Goal: Information Seeking & Learning: Get advice/opinions

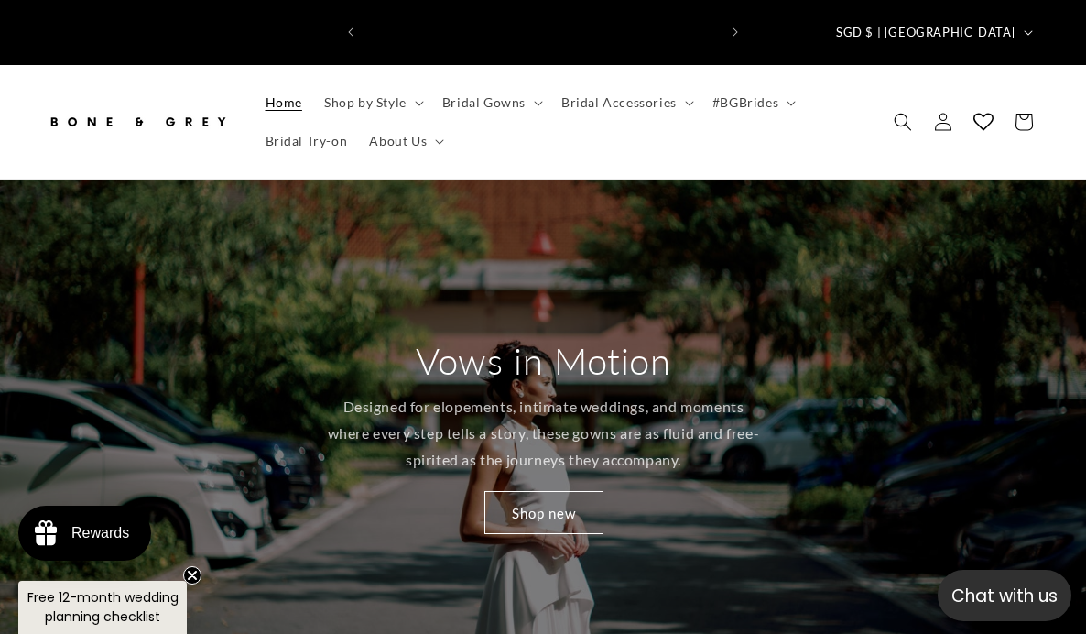
scroll to position [0, 352]
click at [330, 133] on span "Bridal Try-on" at bounding box center [307, 141] width 82 height 16
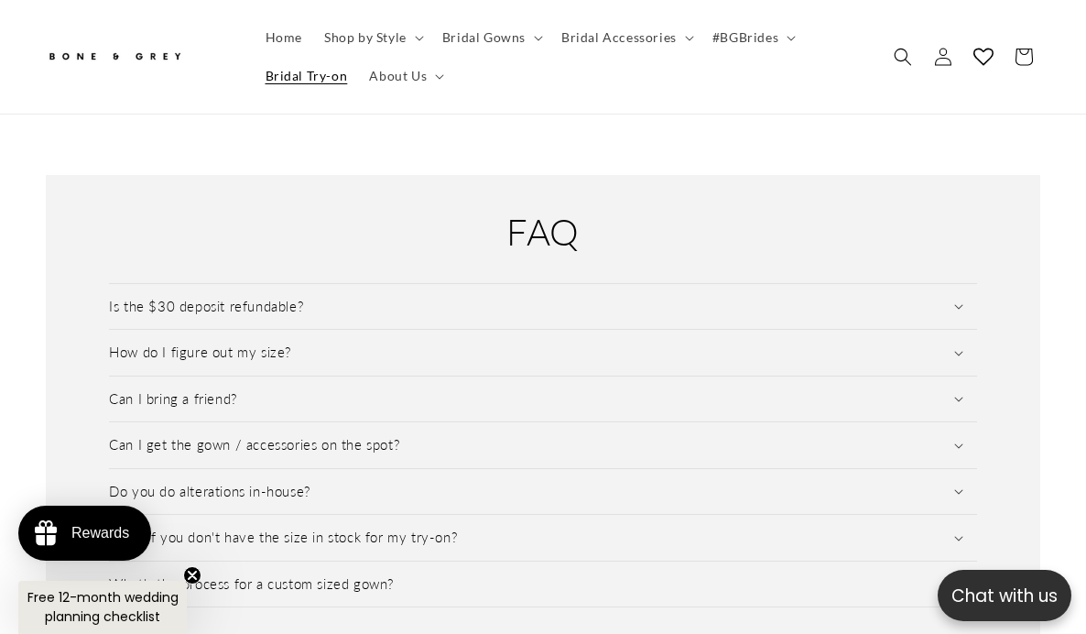
scroll to position [2535, 0]
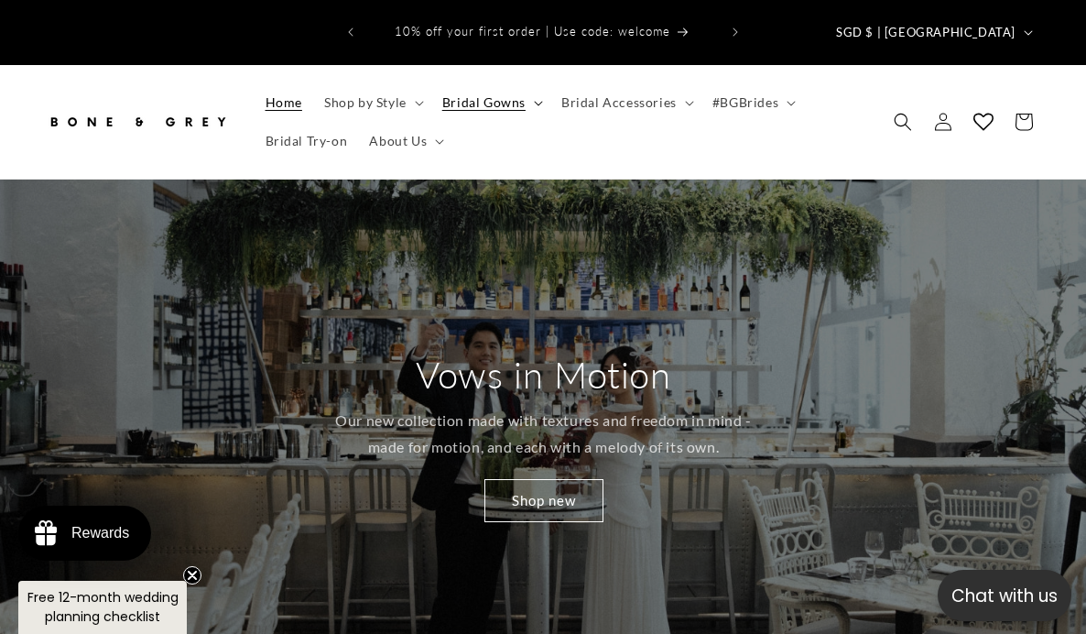
click at [474, 94] on span "Bridal Gowns" at bounding box center [483, 102] width 83 height 16
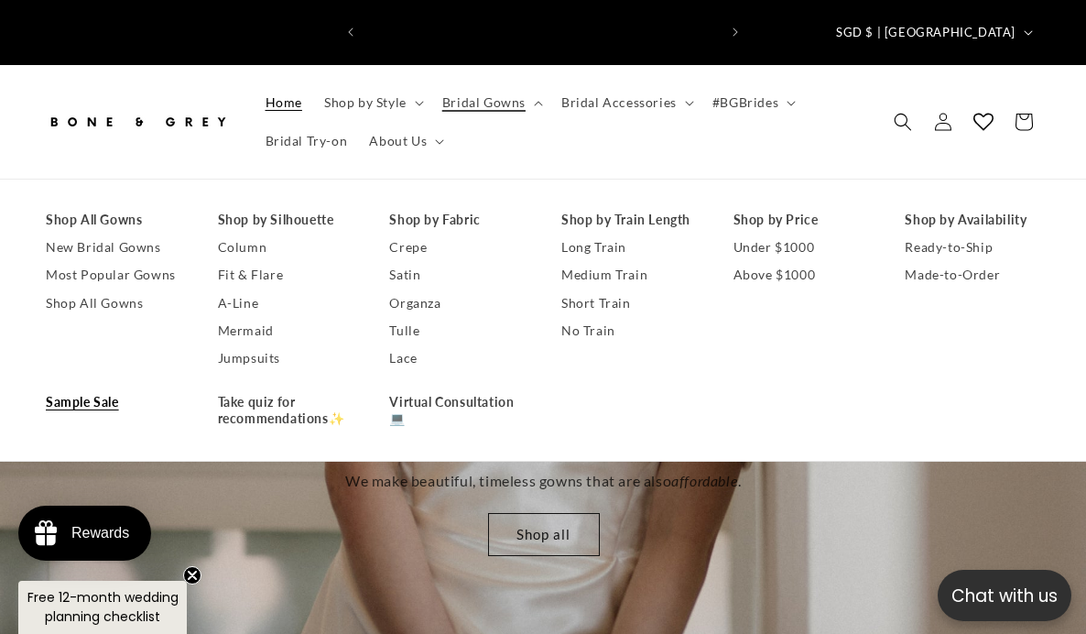
scroll to position [0, 352]
click at [87, 388] on link "Sample Sale" at bounding box center [114, 401] width 136 height 27
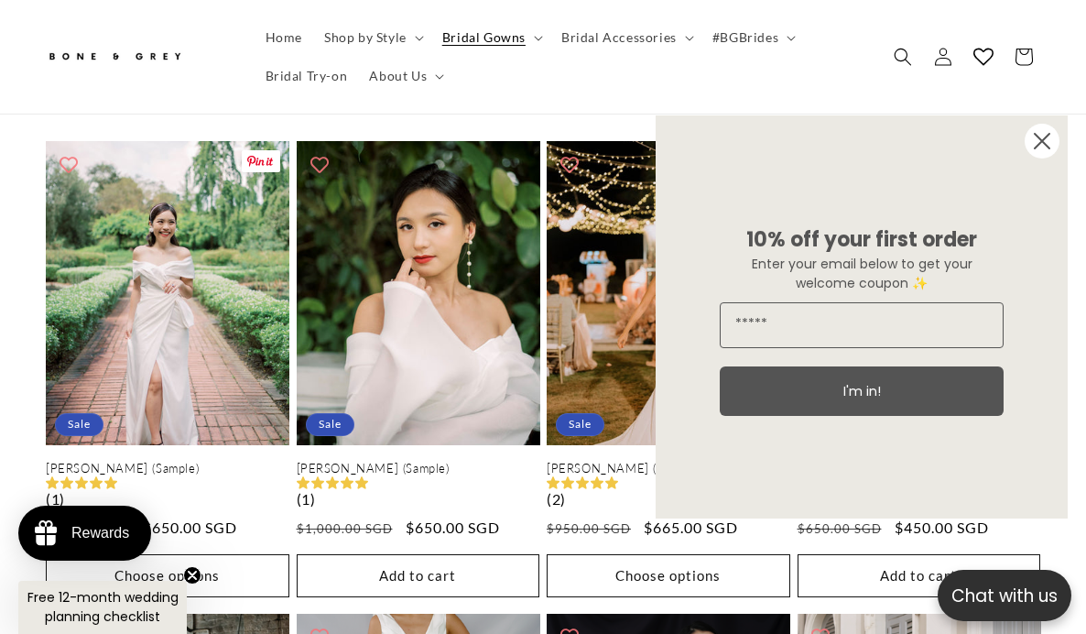
scroll to position [1076, 0]
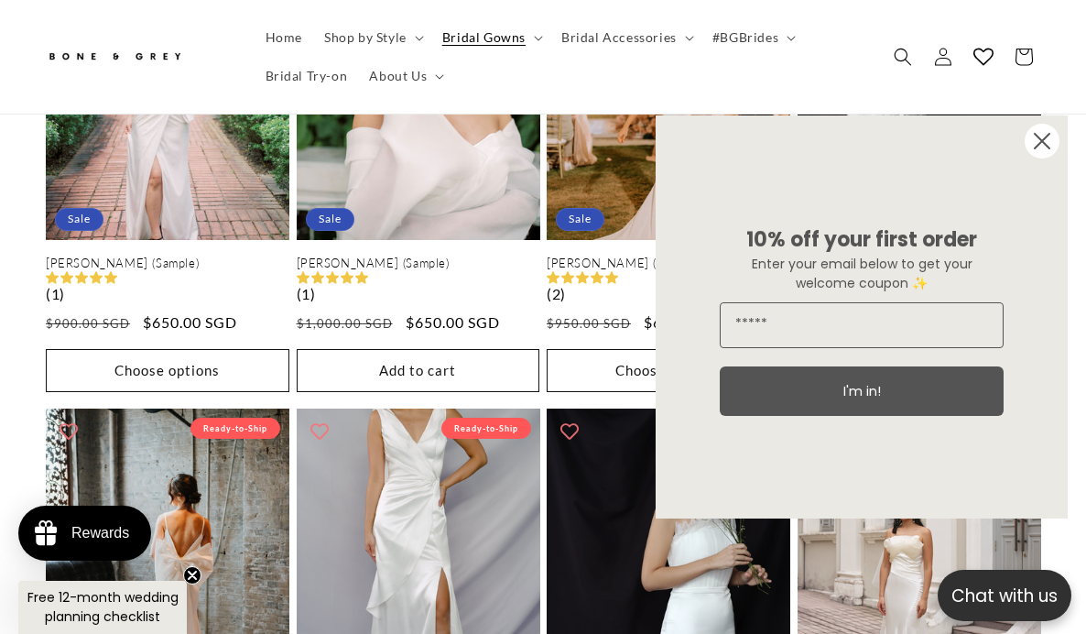
click at [1035, 143] on circle "Close dialog" at bounding box center [1042, 141] width 35 height 35
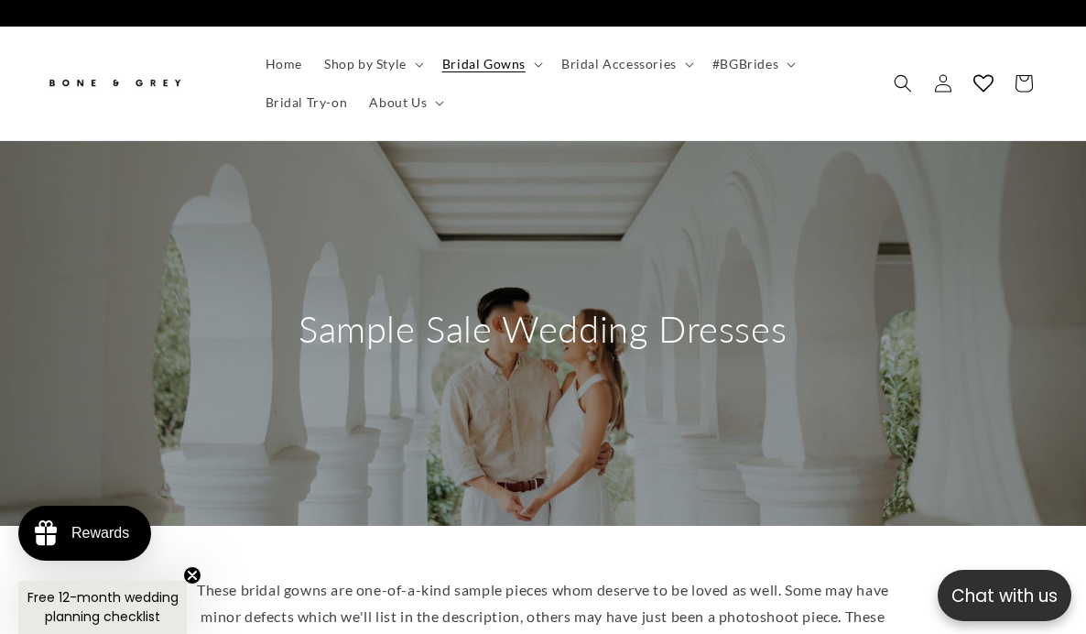
scroll to position [0, 0]
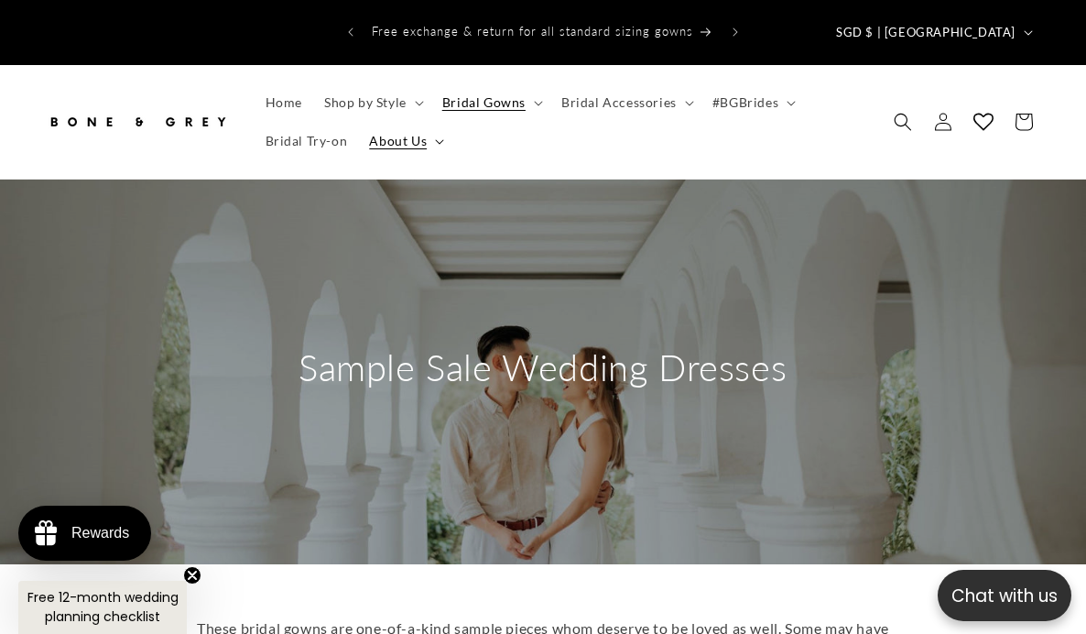
click at [405, 133] on span "About Us" at bounding box center [398, 141] width 58 height 16
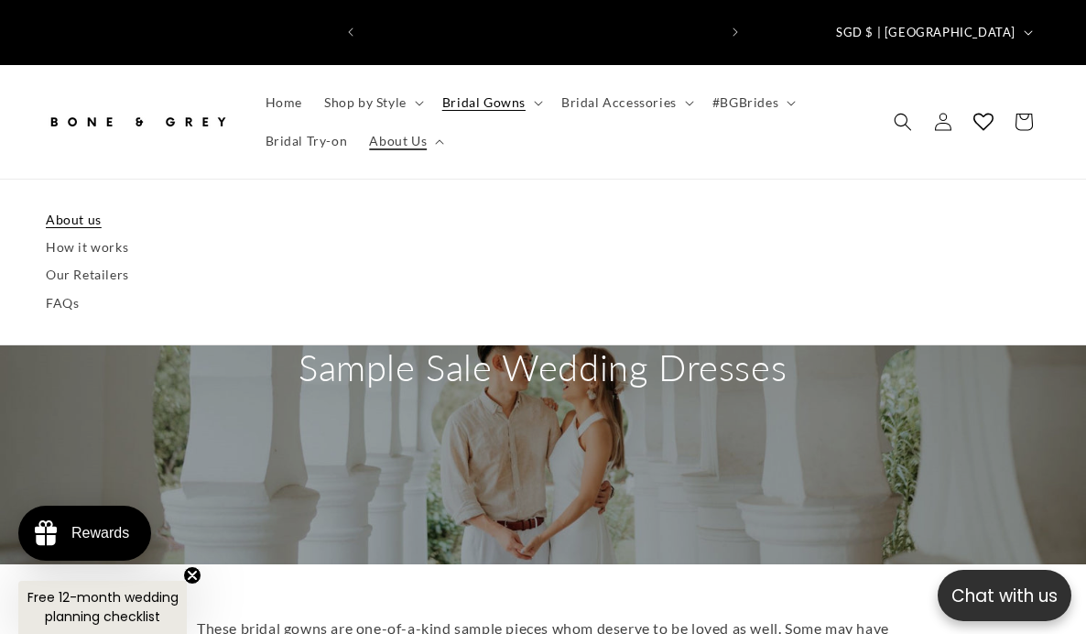
click at [96, 206] on link "About us" at bounding box center [543, 219] width 994 height 27
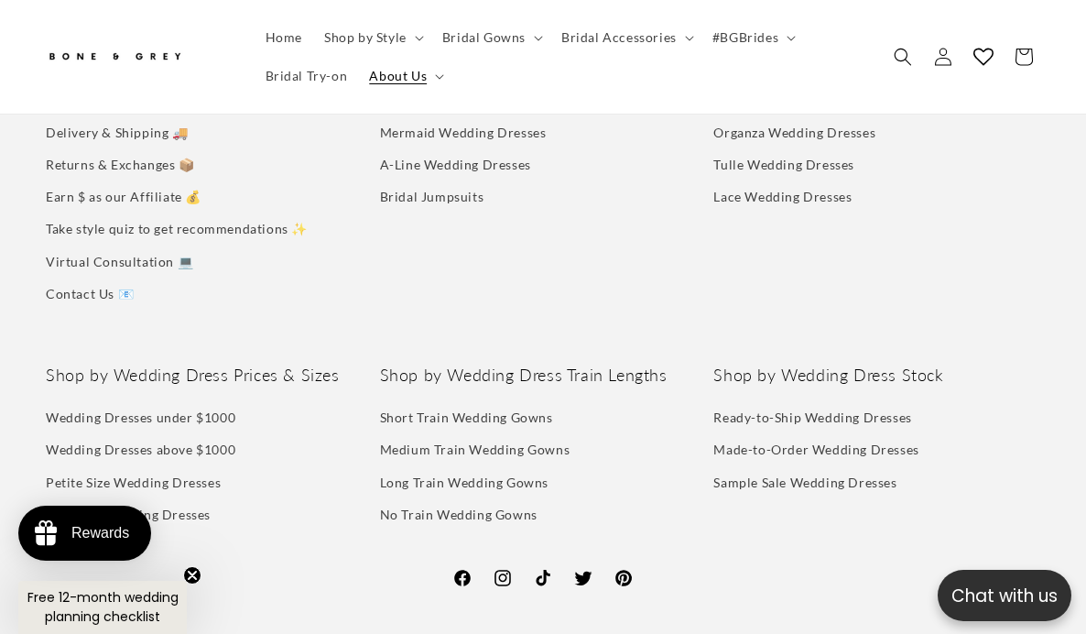
scroll to position [4393, 0]
click at [110, 243] on link "Take style quiz to get recommendations ✨" at bounding box center [177, 227] width 262 height 32
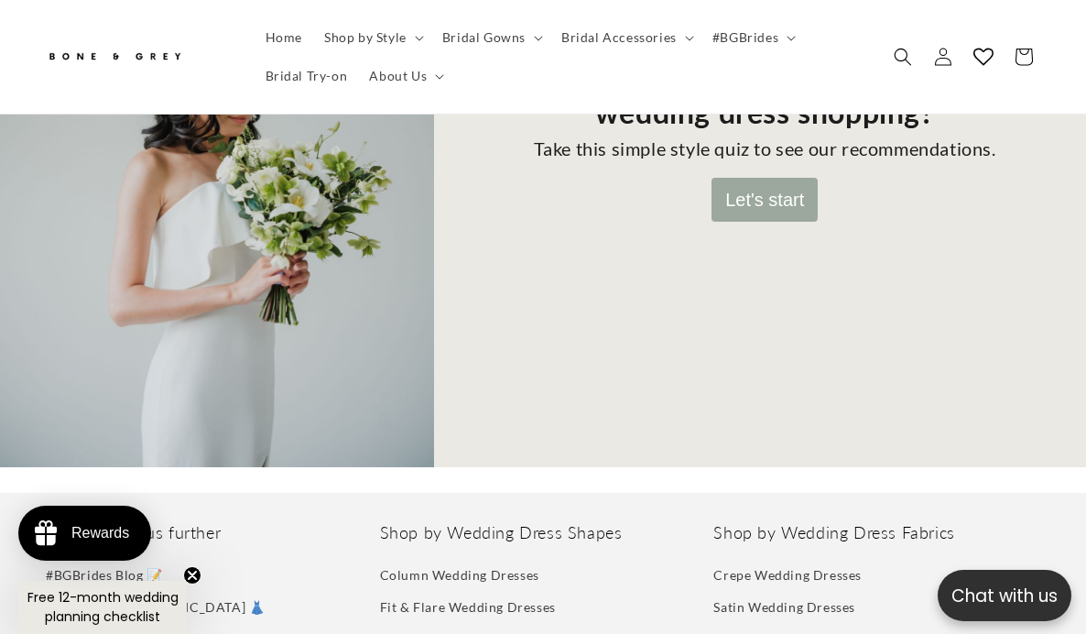
scroll to position [351, 0]
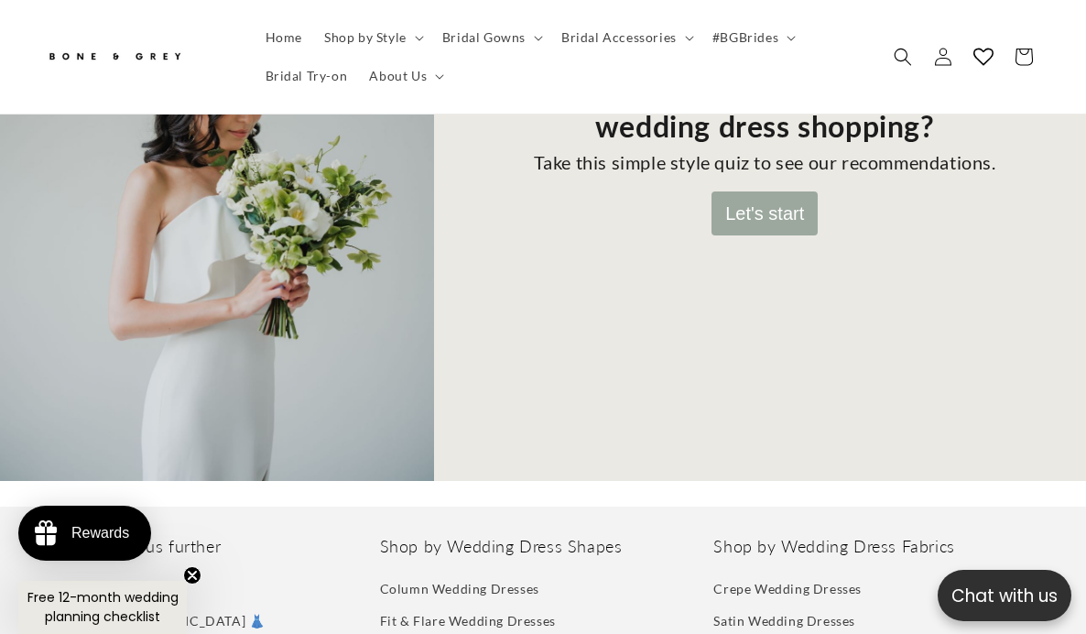
drag, startPoint x: 753, startPoint y: 164, endPoint x: 753, endPoint y: 178, distance: 13.7
click at [753, 164] on div "Not sure where to start with your wedding dress shopping? Take this simple styl…" at bounding box center [764, 155] width 577 height 608
click at [753, 191] on button "Let's start" at bounding box center [764, 213] width 106 height 44
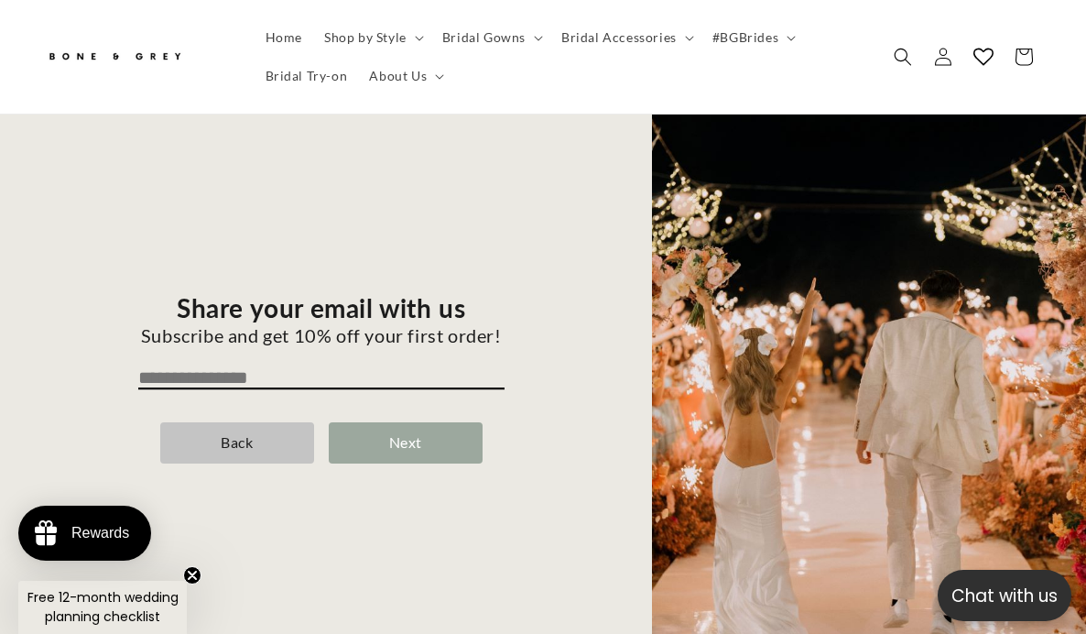
scroll to position [0, 0]
click at [350, 367] on input "email" at bounding box center [321, 378] width 366 height 22
type input "**********"
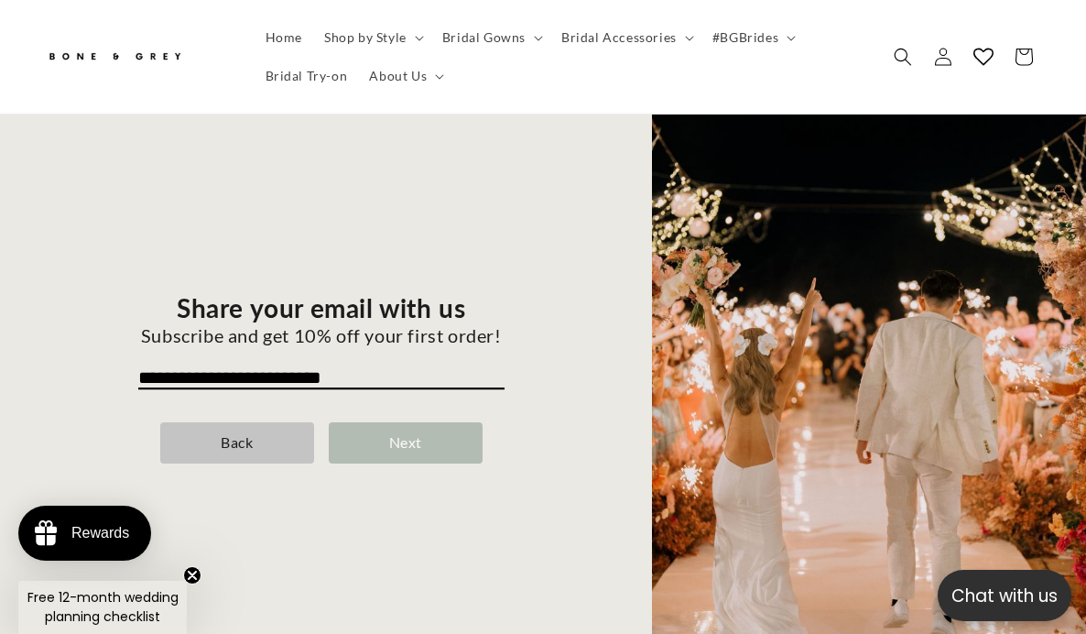
click at [398, 423] on div "Next" at bounding box center [406, 442] width 154 height 41
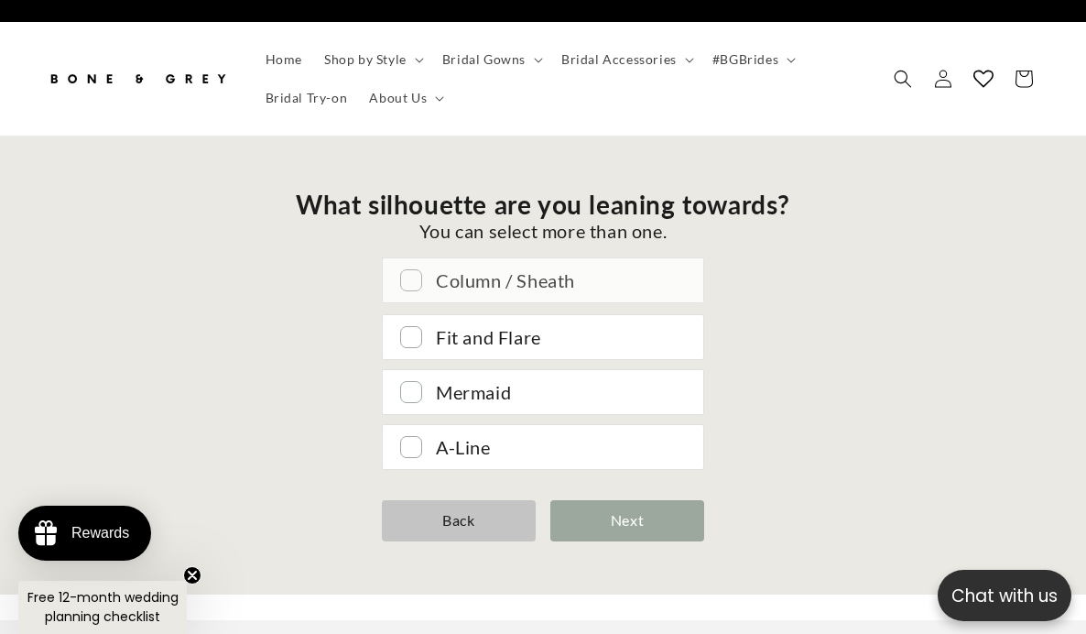
scroll to position [0, 703]
click at [432, 313] on div "Fit and Flare" at bounding box center [543, 335] width 320 height 44
click at [449, 391] on div "Mermaid" at bounding box center [543, 390] width 320 height 44
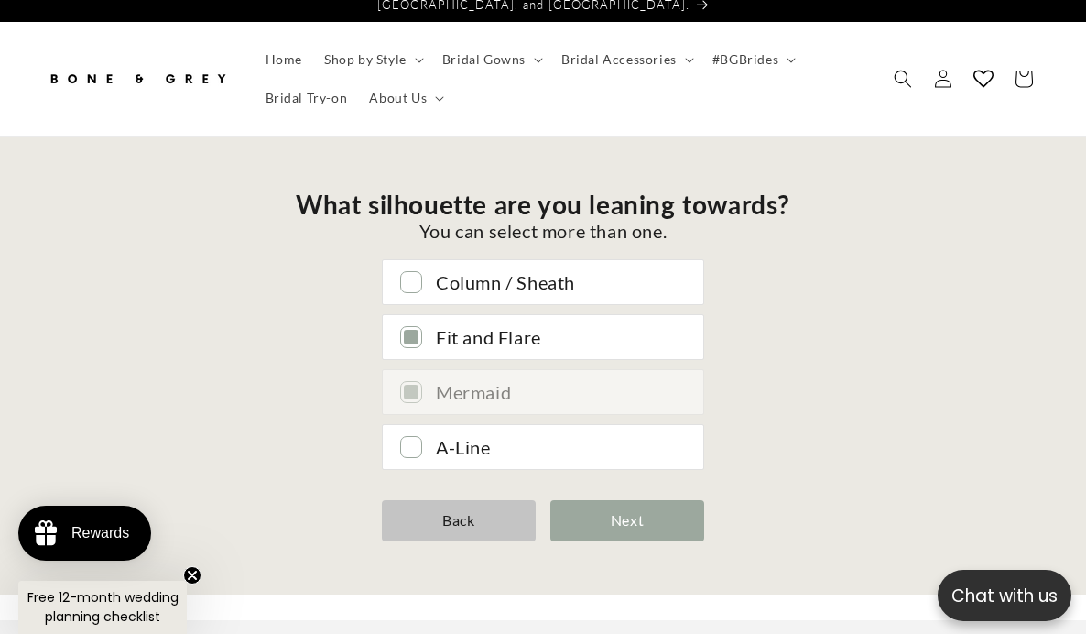
click at [452, 430] on div "A-Line" at bounding box center [560, 446] width 249 height 33
click at [444, 224] on div "You can select more than one." at bounding box center [543, 231] width 494 height 22
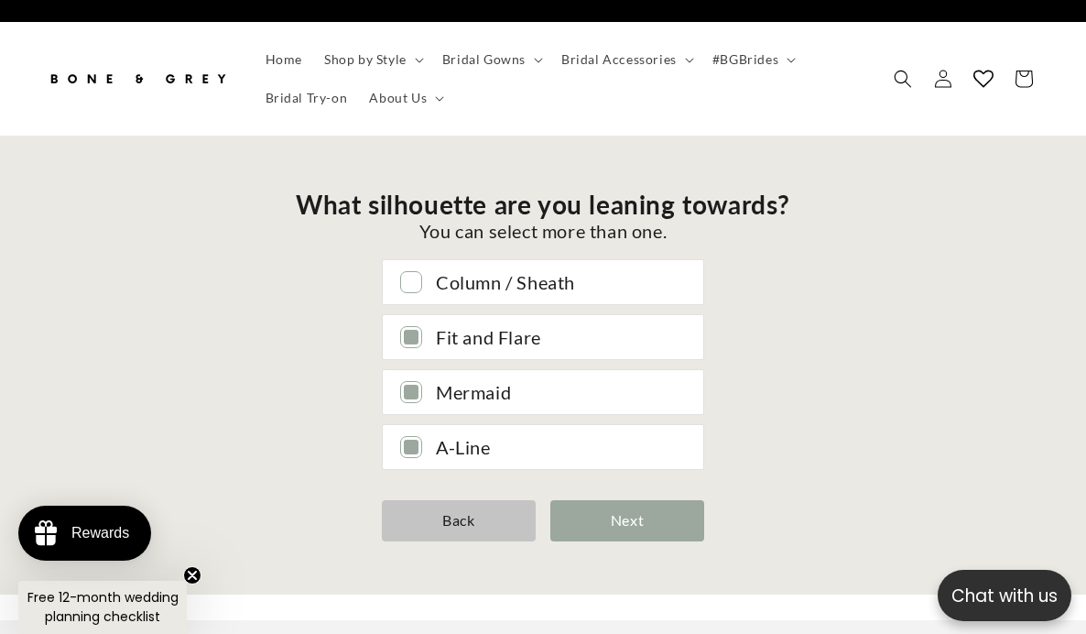
click at [444, 273] on div "Column / Sheath" at bounding box center [560, 282] width 249 height 33
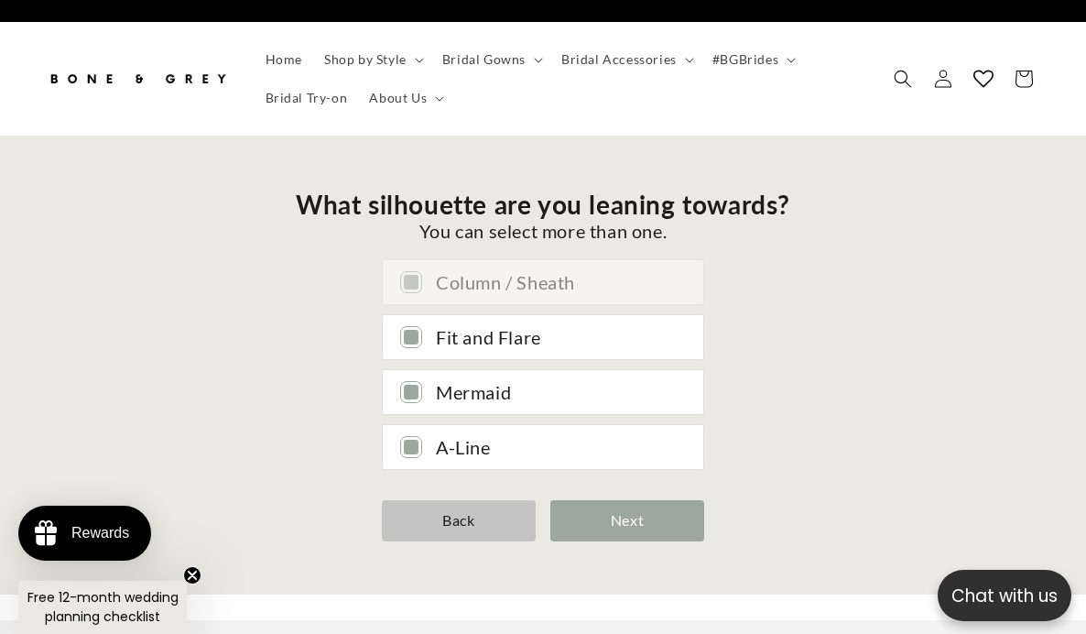
scroll to position [0, 0]
click at [445, 406] on div "Column / Sheath Fit and Flare Mermaid A-Line" at bounding box center [543, 364] width 1020 height 209
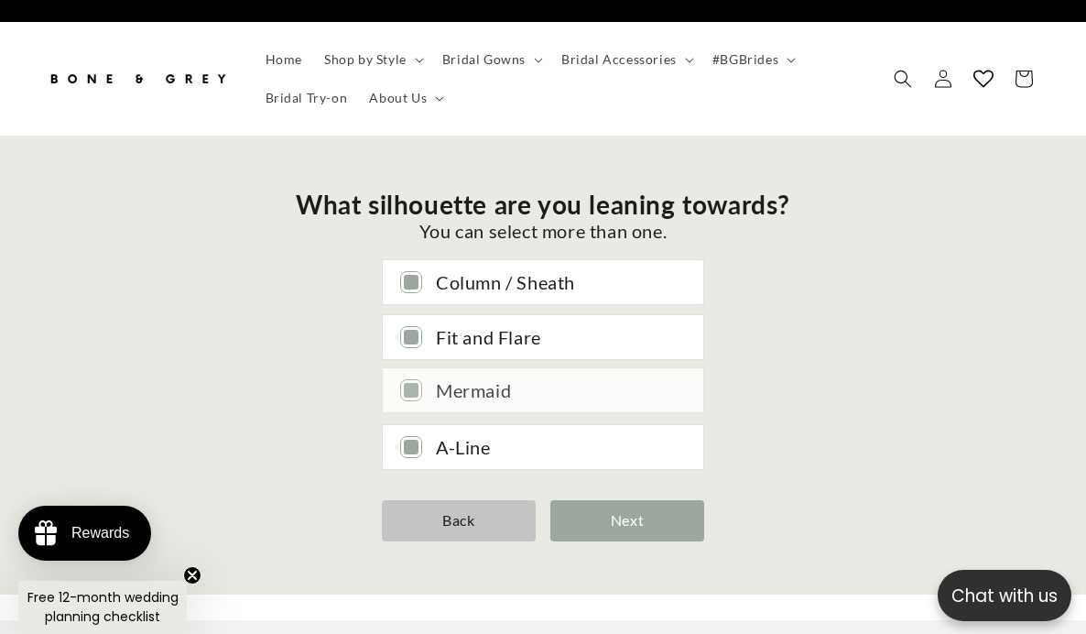
click at [437, 379] on div "Mermaid" at bounding box center [560, 390] width 249 height 33
click at [693, 532] on div "What silhouette are you leaning towards? You can select more than one. Column /…" at bounding box center [543, 365] width 1020 height 414
click at [682, 523] on div "Next" at bounding box center [627, 520] width 154 height 41
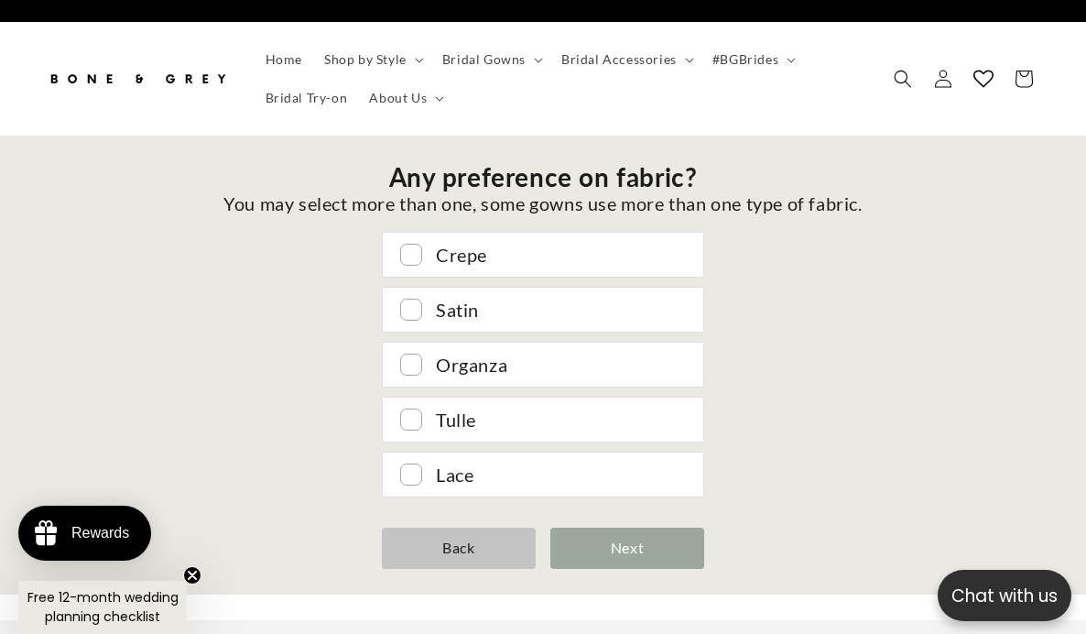
scroll to position [0, 703]
click at [481, 291] on div "Satin" at bounding box center [560, 307] width 249 height 33
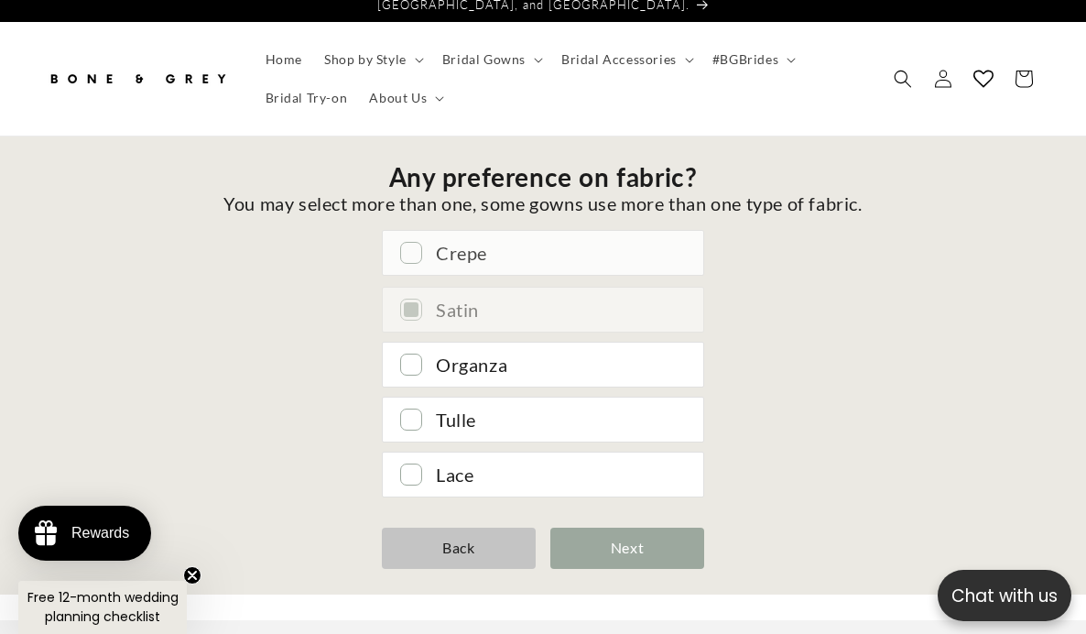
click at [475, 244] on div "Crepe" at bounding box center [560, 252] width 249 height 33
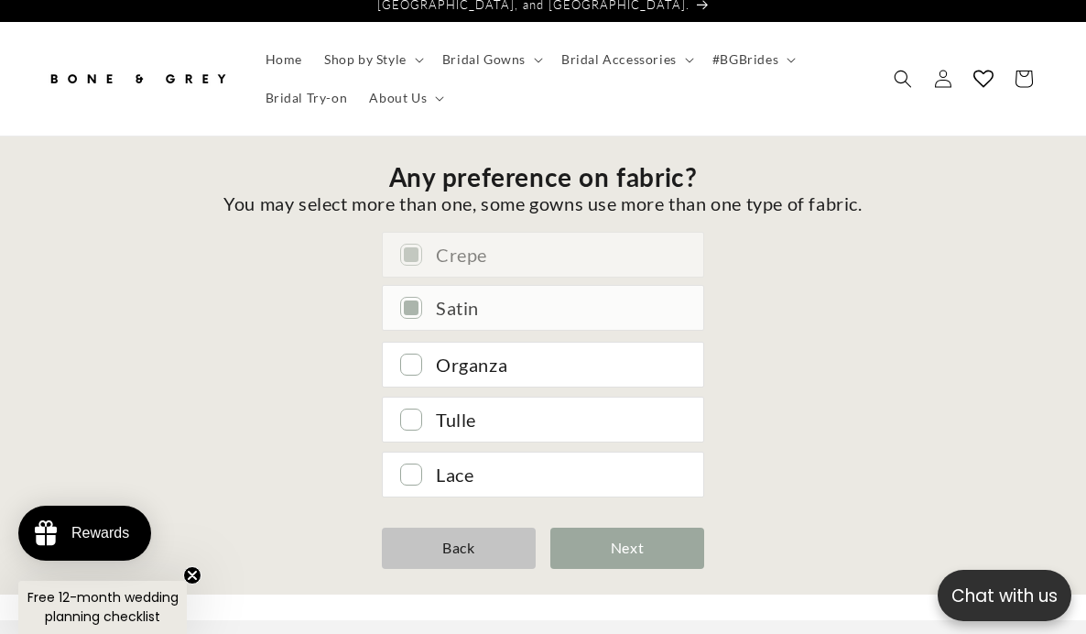
click at [475, 297] on div "Satin" at bounding box center [560, 307] width 249 height 33
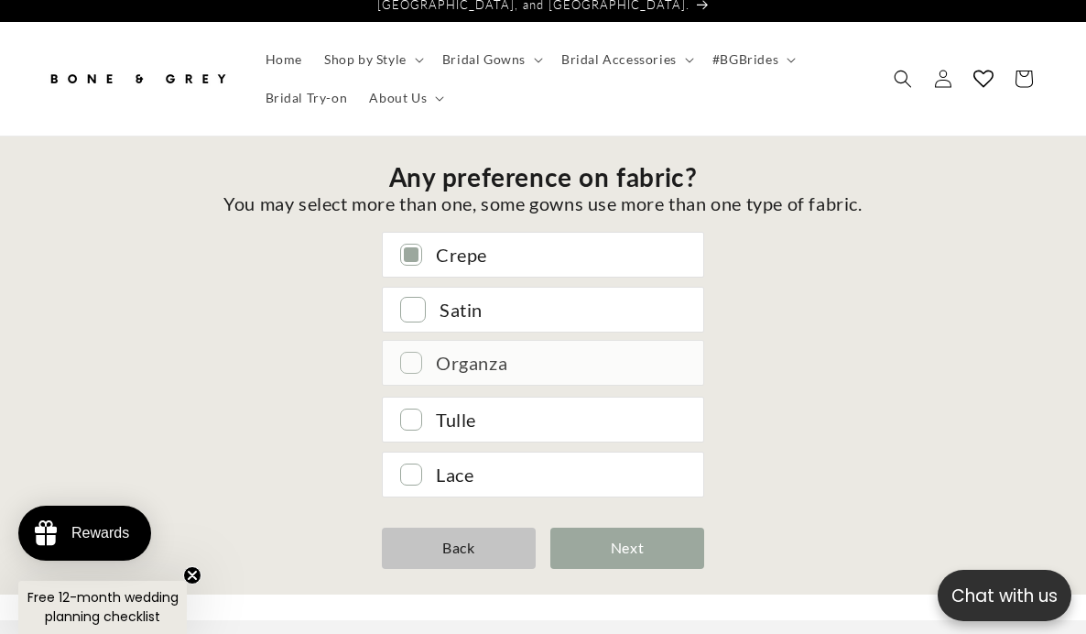
click at [470, 364] on div "Organza" at bounding box center [543, 363] width 320 height 44
click at [475, 468] on div "Lace" at bounding box center [560, 472] width 249 height 33
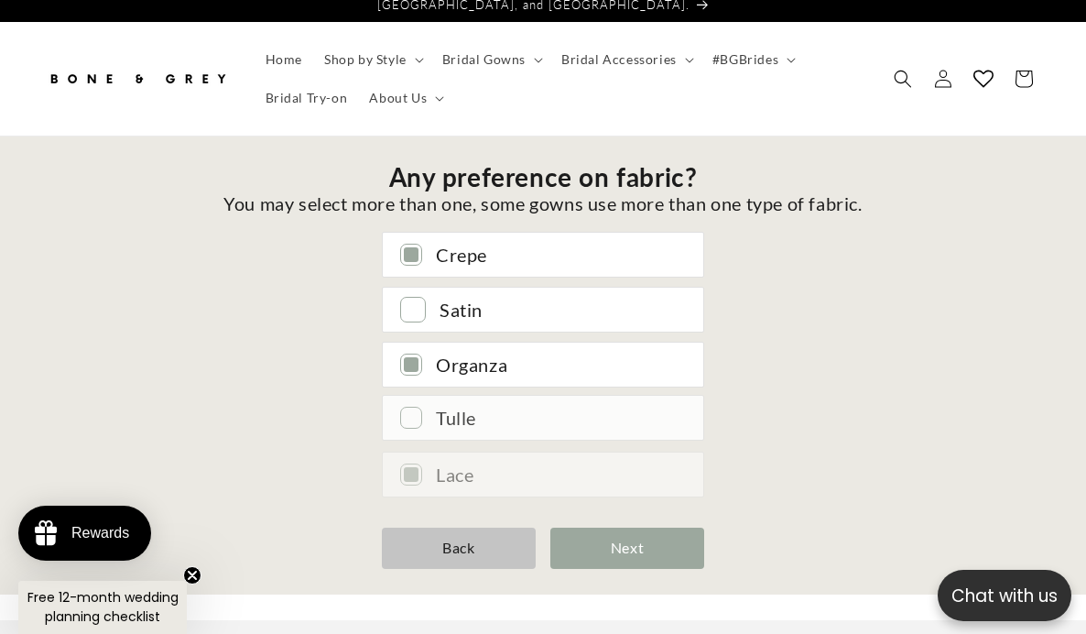
click at [472, 423] on div "Tulle" at bounding box center [543, 418] width 320 height 44
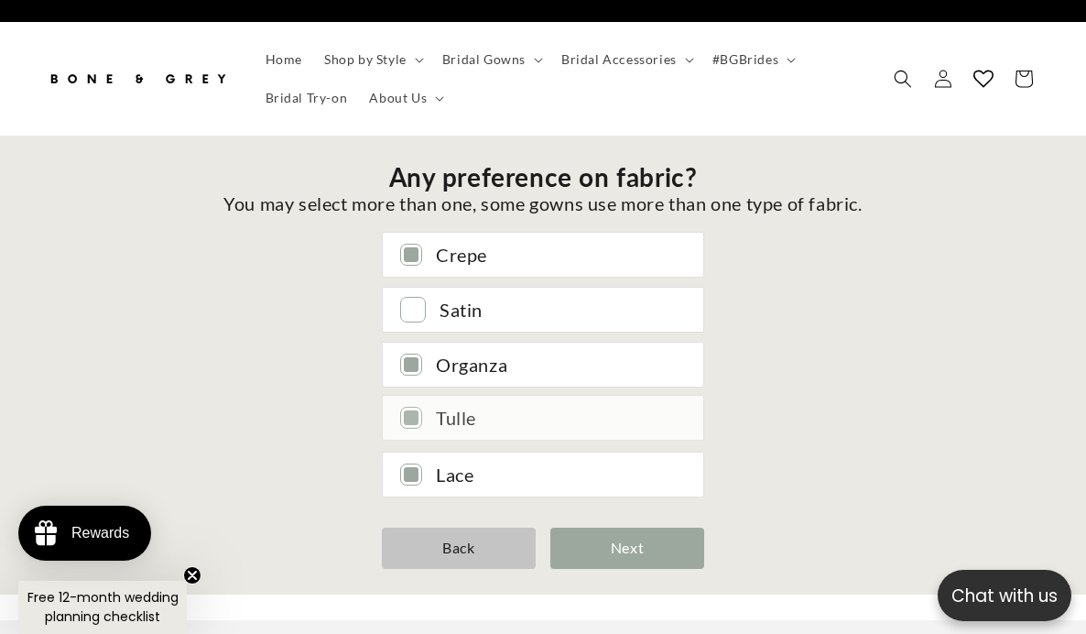
scroll to position [0, 0]
click at [472, 423] on div "Tulle" at bounding box center [543, 418] width 320 height 44
click at [472, 401] on div "Tulle" at bounding box center [562, 417] width 245 height 33
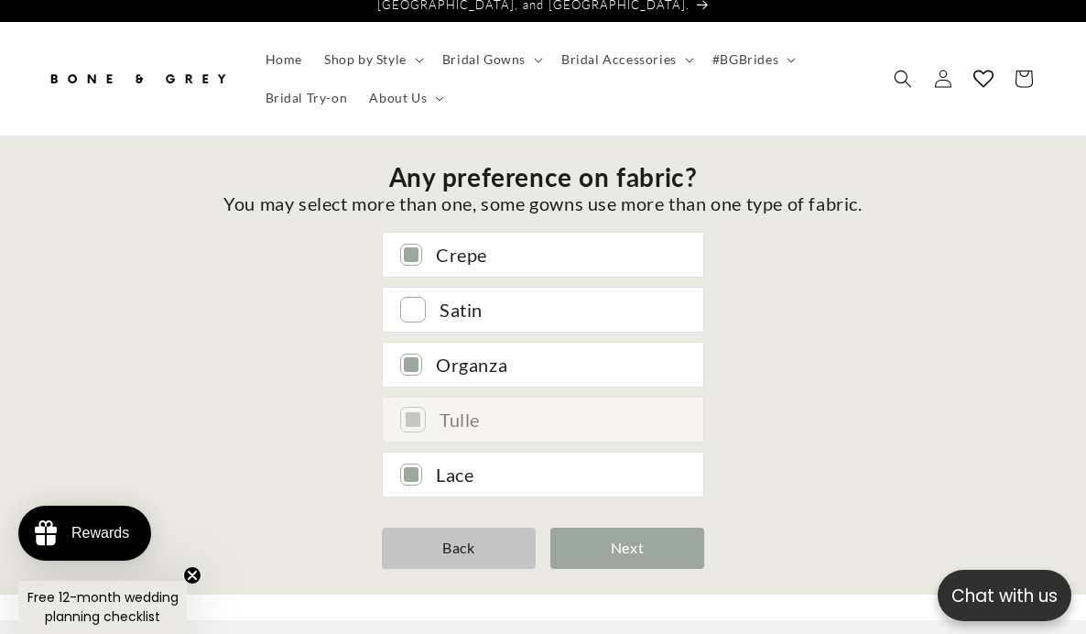
click at [631, 576] on div "Any preference on fabric? You may select more than one, some gowns use more tha…" at bounding box center [543, 365] width 1086 height 458
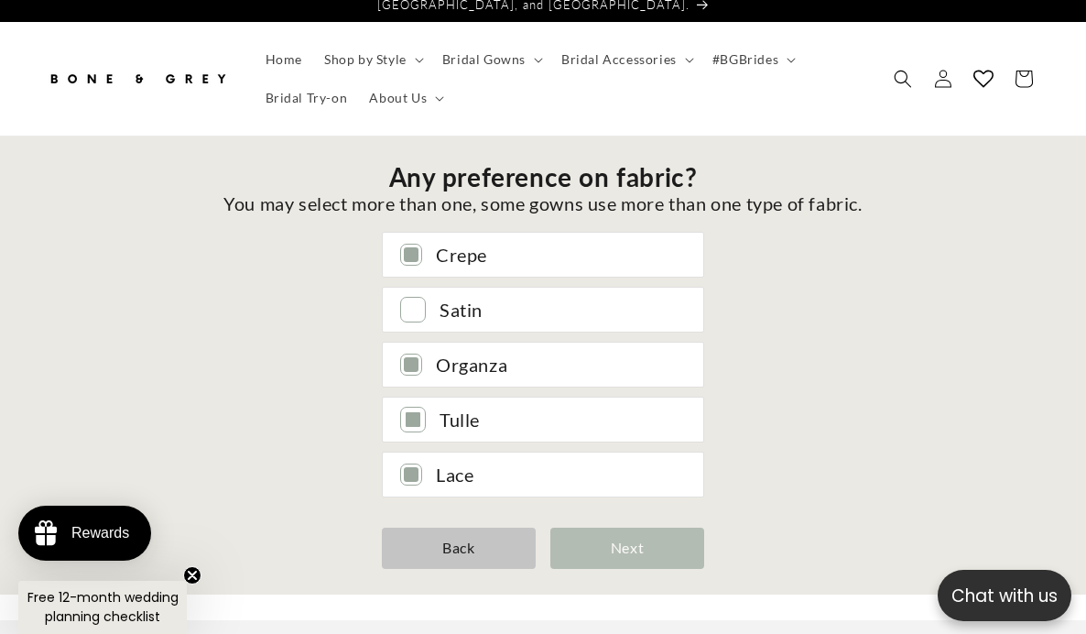
click at [623, 536] on div "Next" at bounding box center [627, 547] width 154 height 41
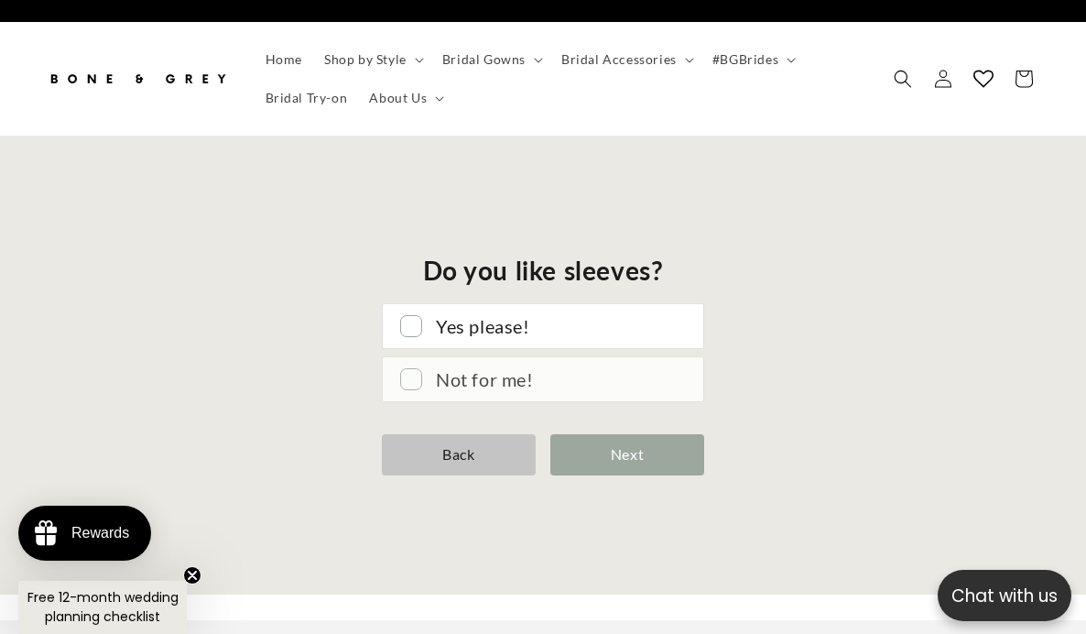
scroll to position [0, 0]
click at [537, 374] on div "Not for me!" at bounding box center [560, 379] width 249 height 33
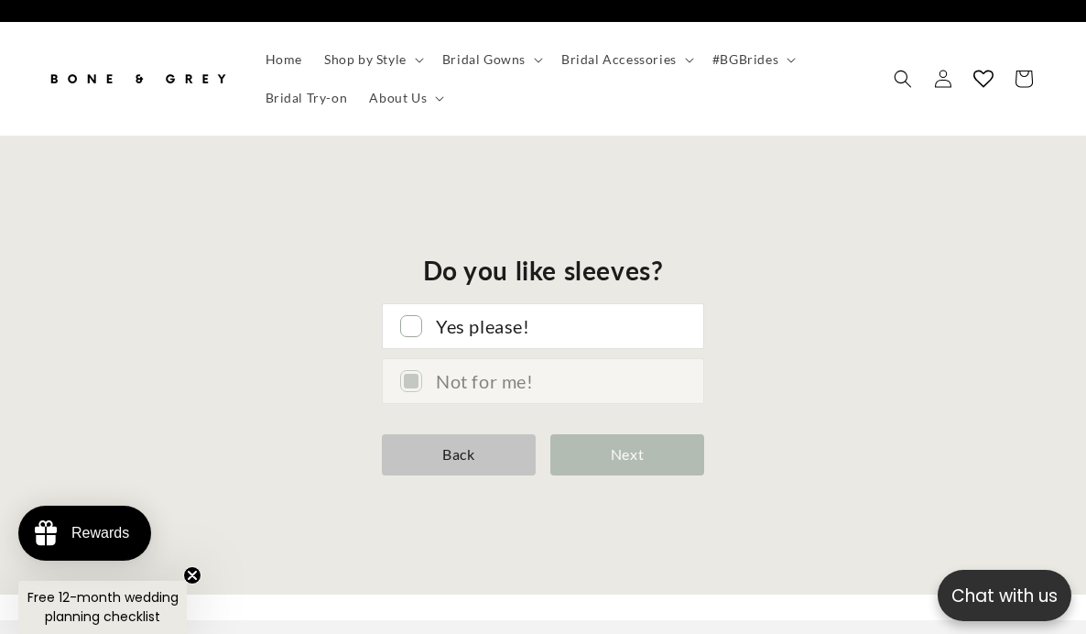
click at [635, 443] on div "Next" at bounding box center [627, 454] width 154 height 41
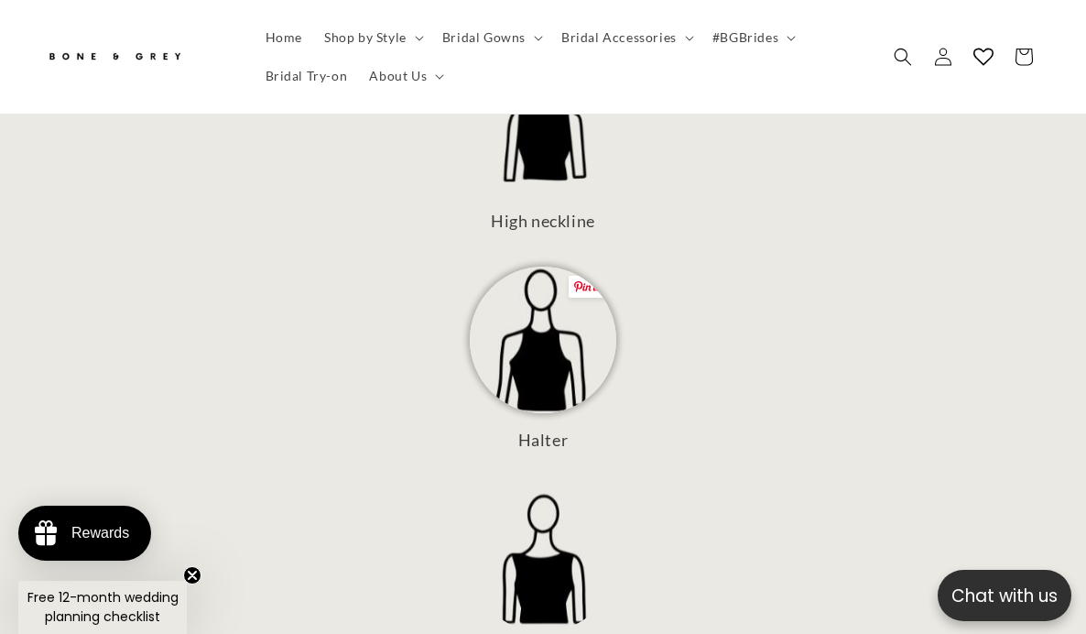
click at [563, 371] on img at bounding box center [543, 339] width 147 height 147
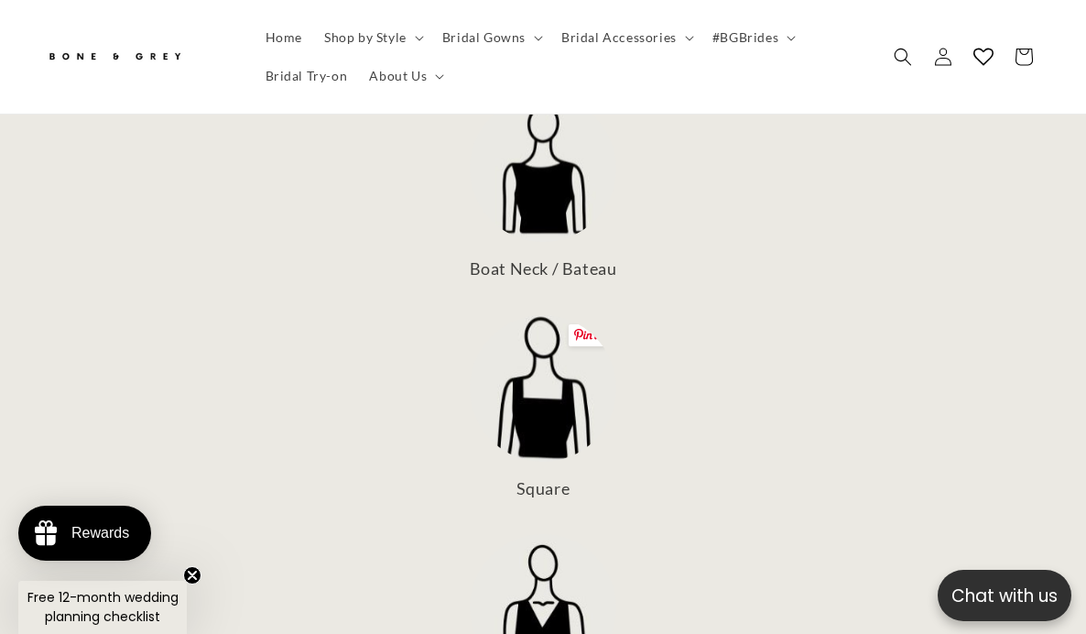
click at [563, 371] on img at bounding box center [543, 388] width 147 height 147
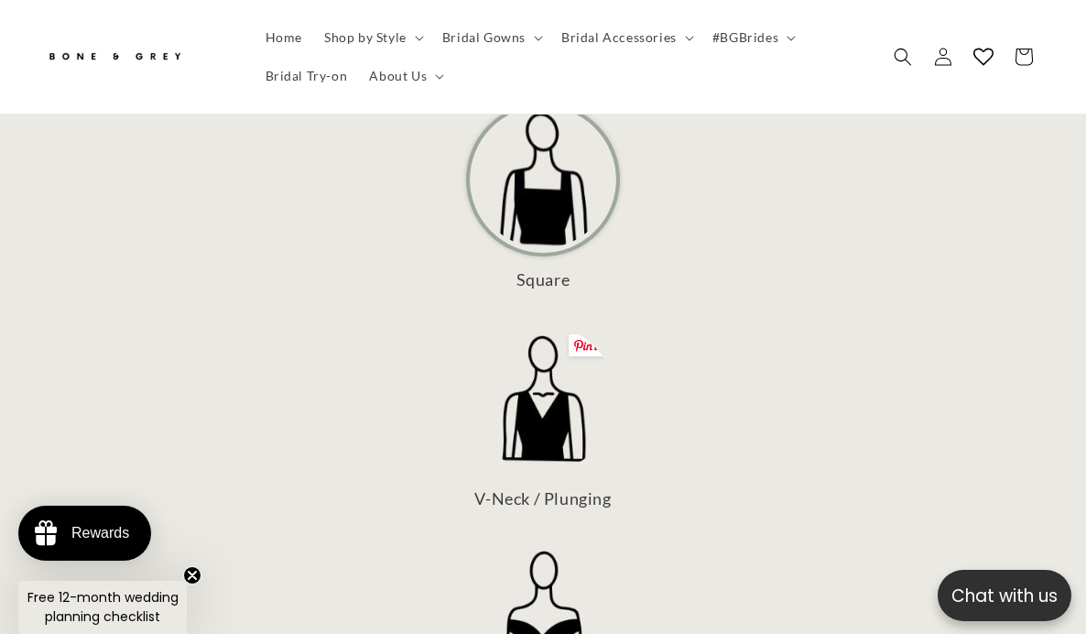
click at [563, 371] on img at bounding box center [543, 398] width 147 height 147
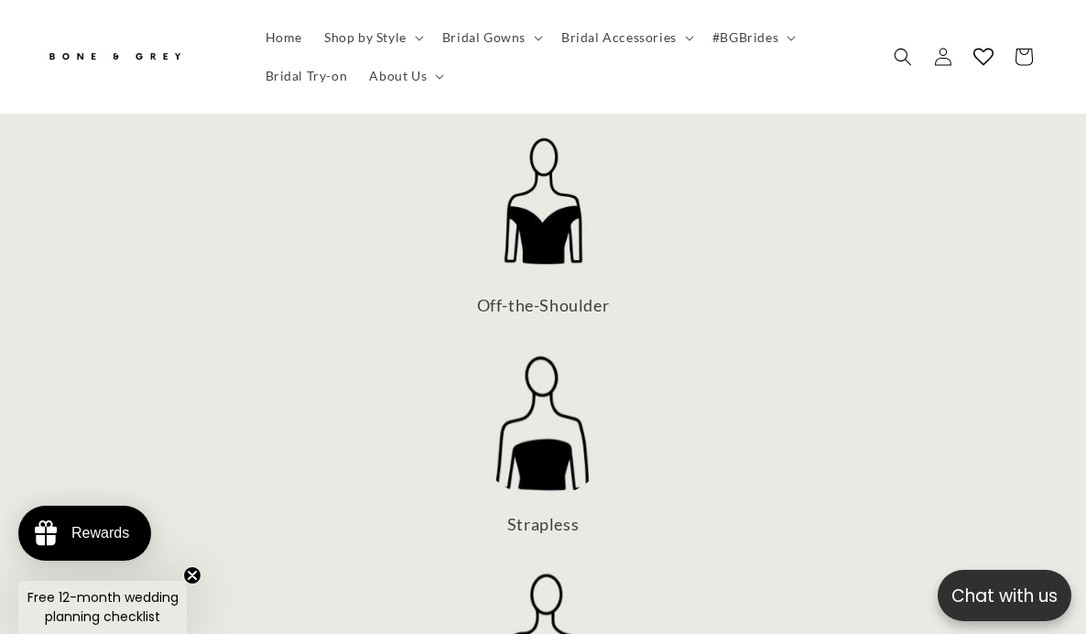
scroll to position [1255, 0]
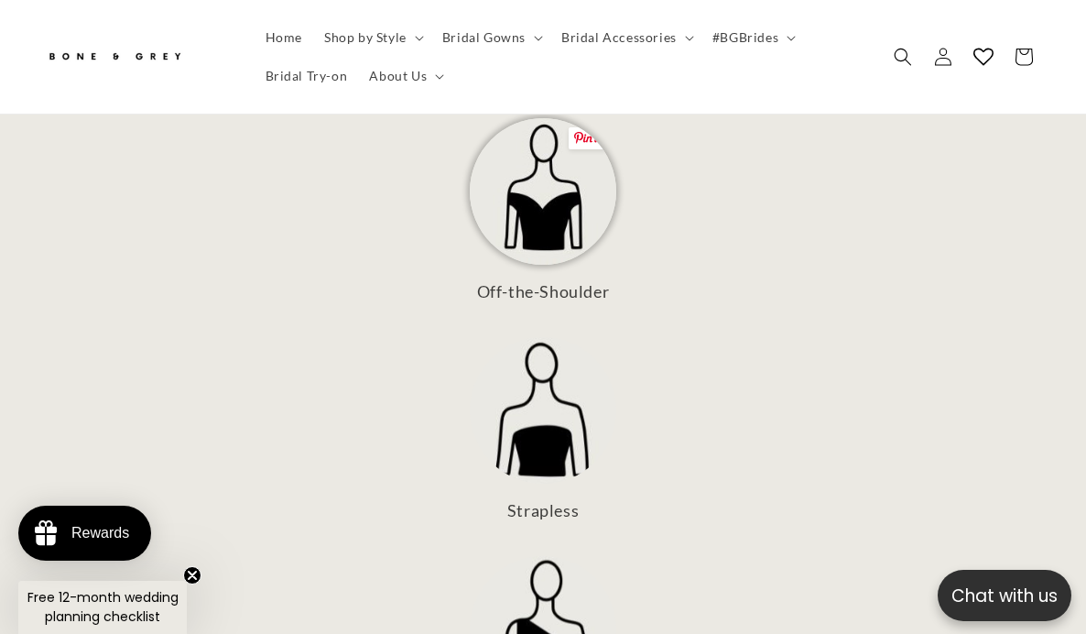
click at [574, 192] on img at bounding box center [543, 191] width 147 height 147
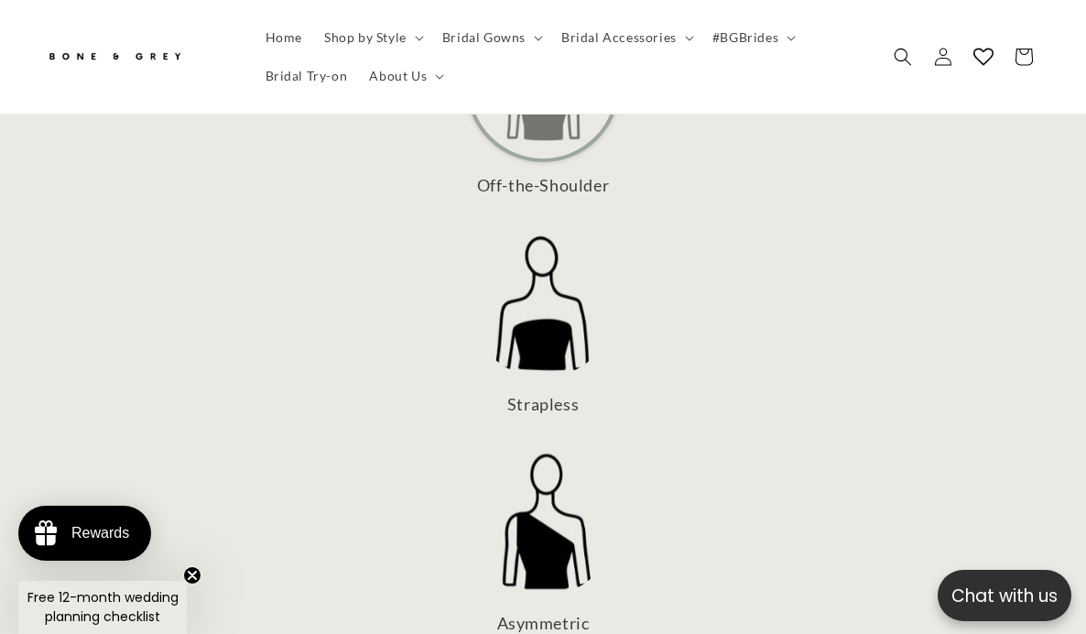
scroll to position [0, 352]
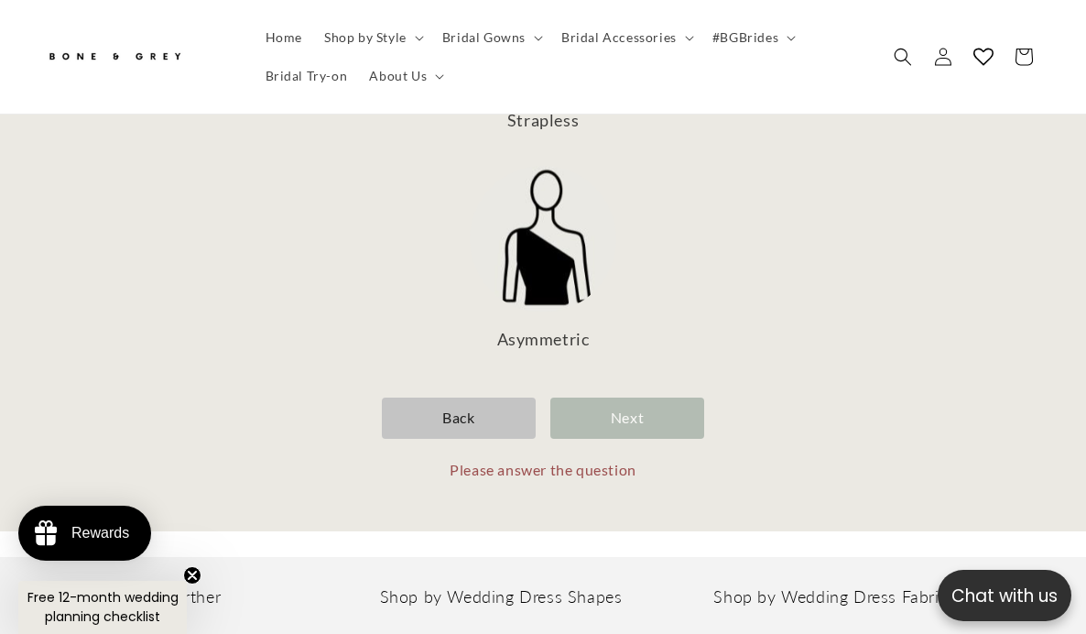
click at [616, 406] on div "Next" at bounding box center [627, 417] width 154 height 41
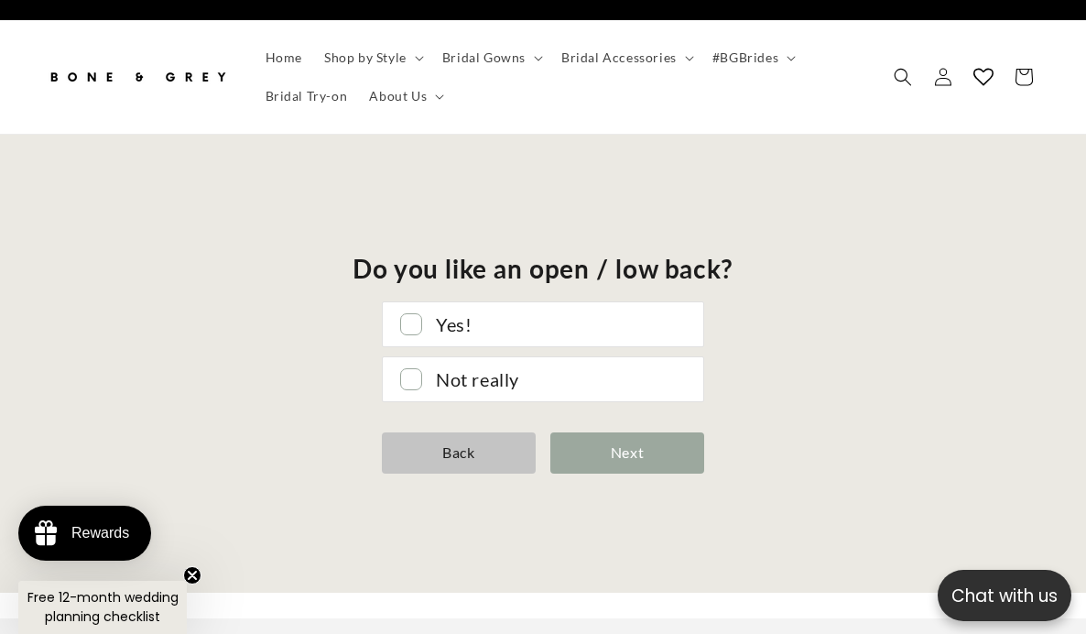
scroll to position [0, 0]
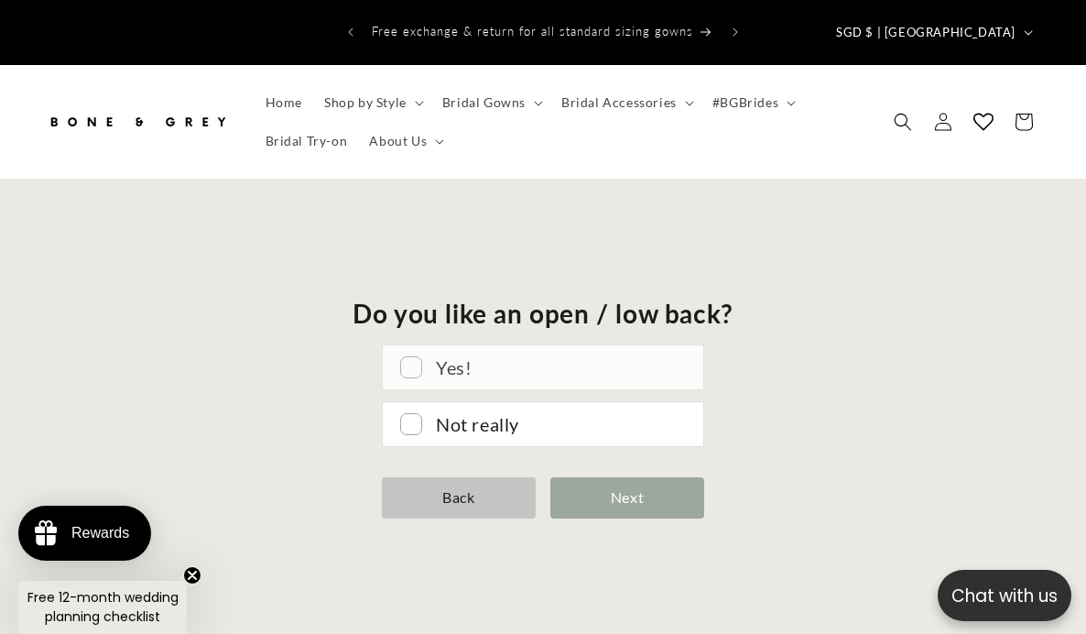
click at [596, 353] on div "Yes!" at bounding box center [560, 367] width 249 height 33
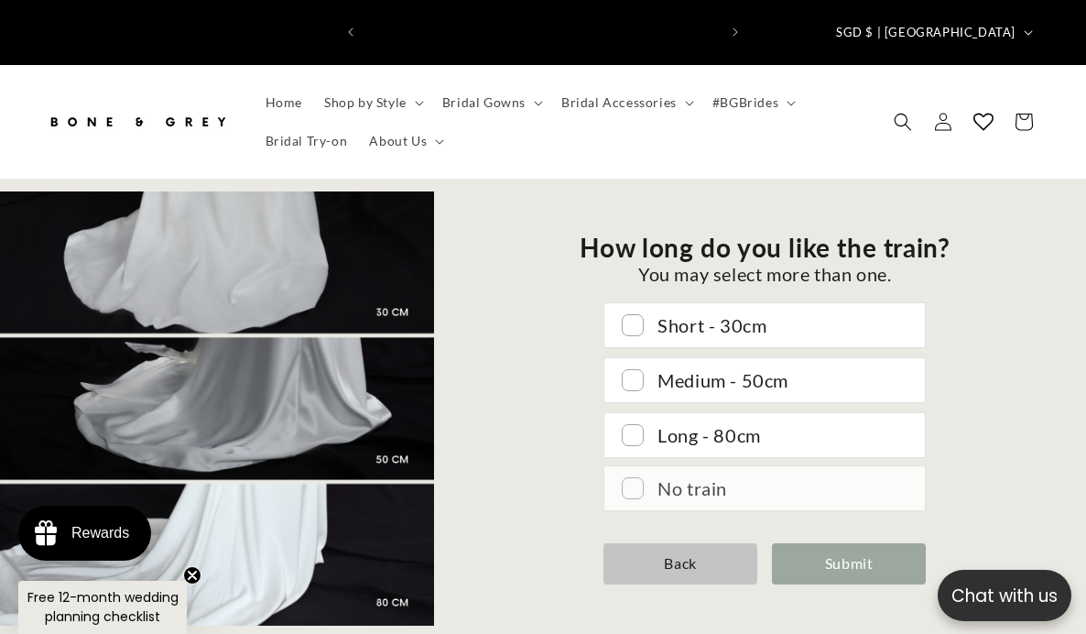
scroll to position [0, 703]
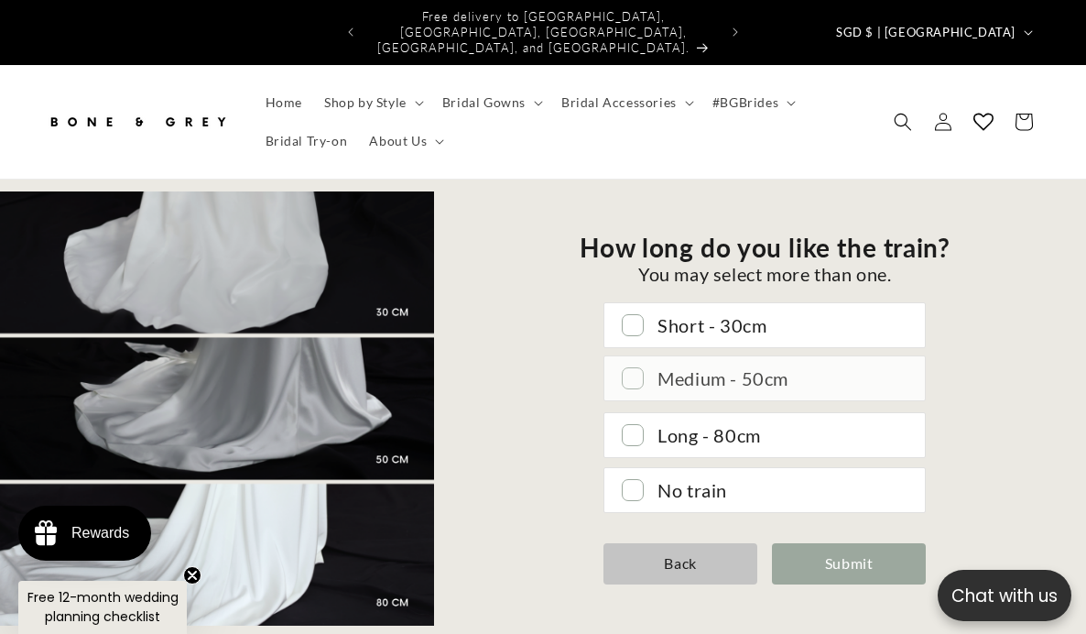
click at [640, 375] on div "Medium - 50cm" at bounding box center [764, 378] width 320 height 44
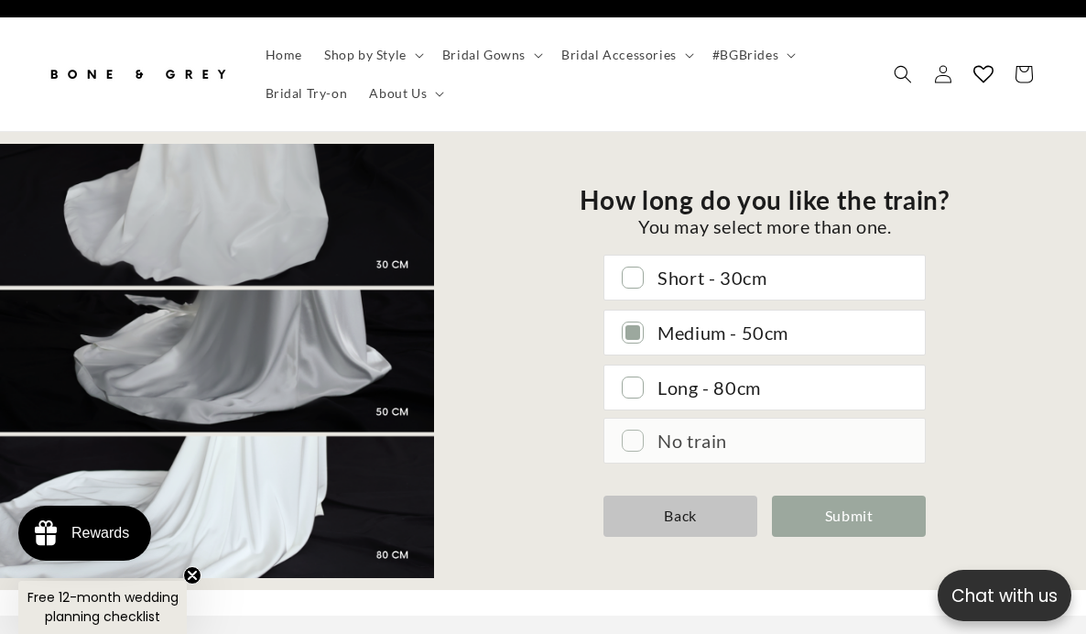
scroll to position [119, 0]
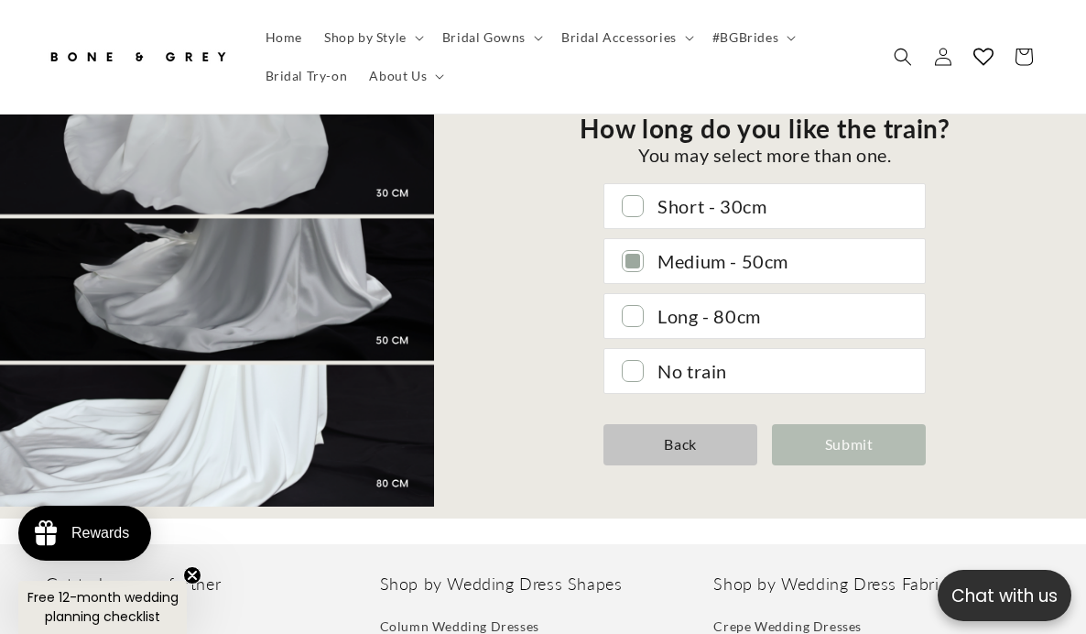
click at [819, 441] on div "Submit" at bounding box center [849, 444] width 154 height 41
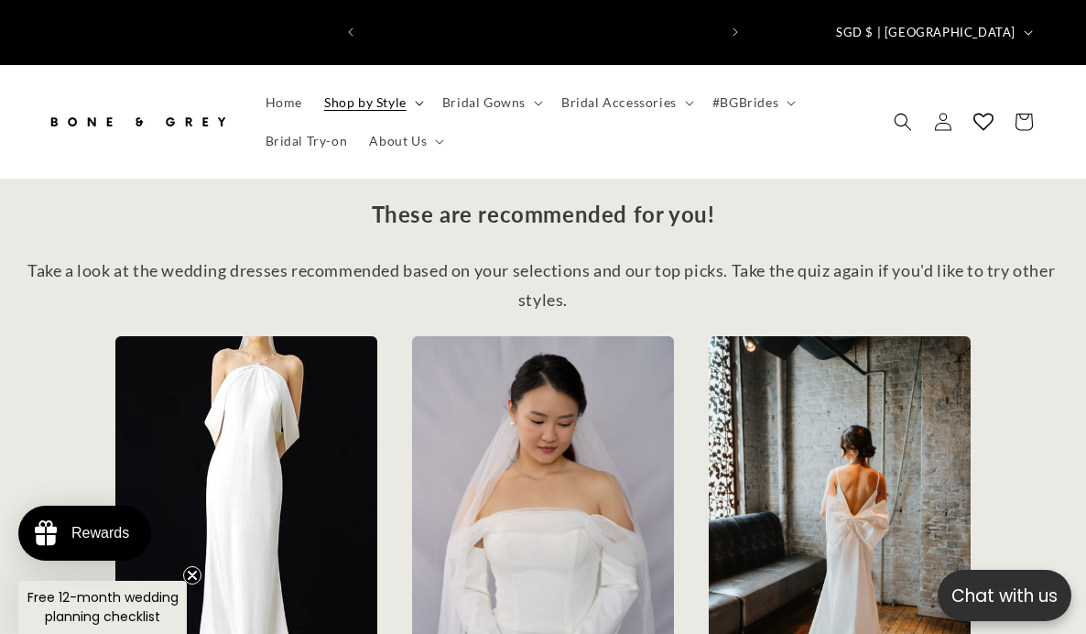
scroll to position [0, 703]
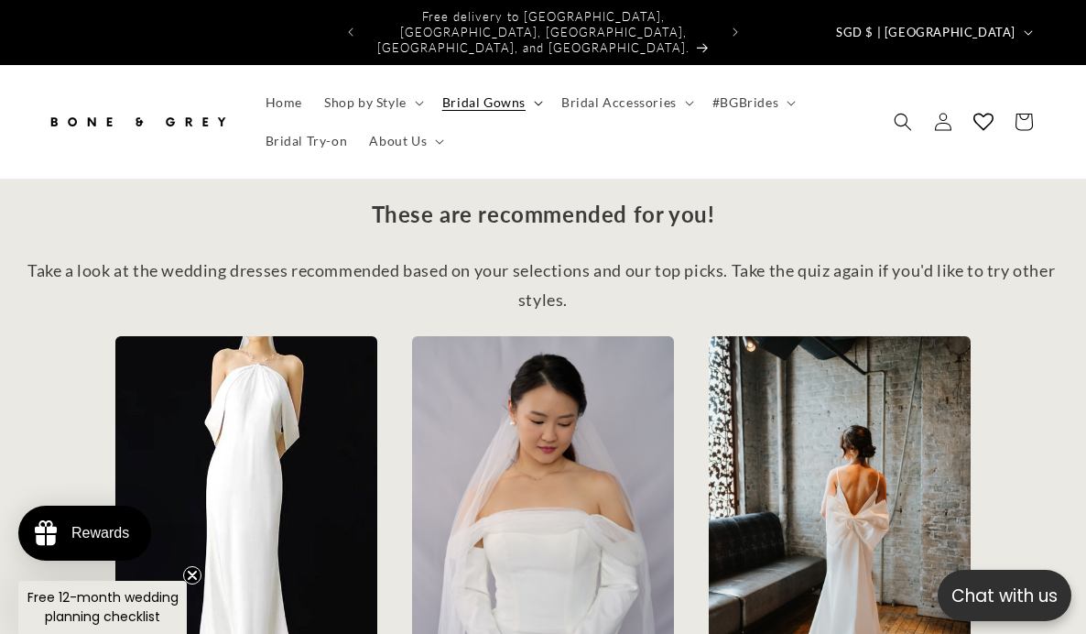
click at [506, 94] on span "Bridal Gowns" at bounding box center [483, 102] width 83 height 16
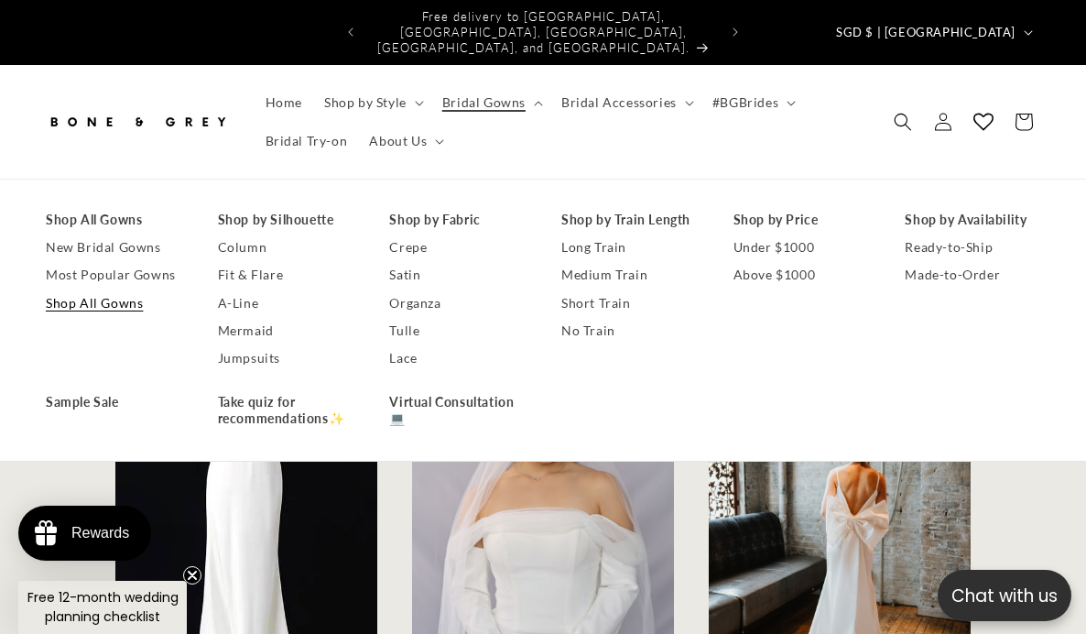
click at [134, 293] on link "Shop All Gowns" at bounding box center [114, 302] width 136 height 27
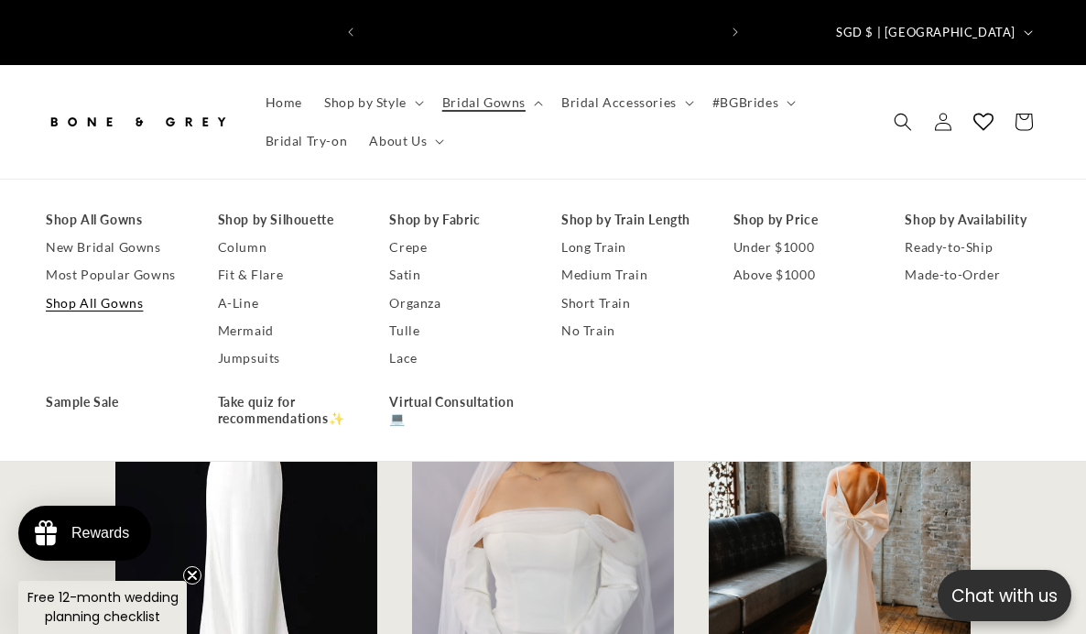
scroll to position [0, 0]
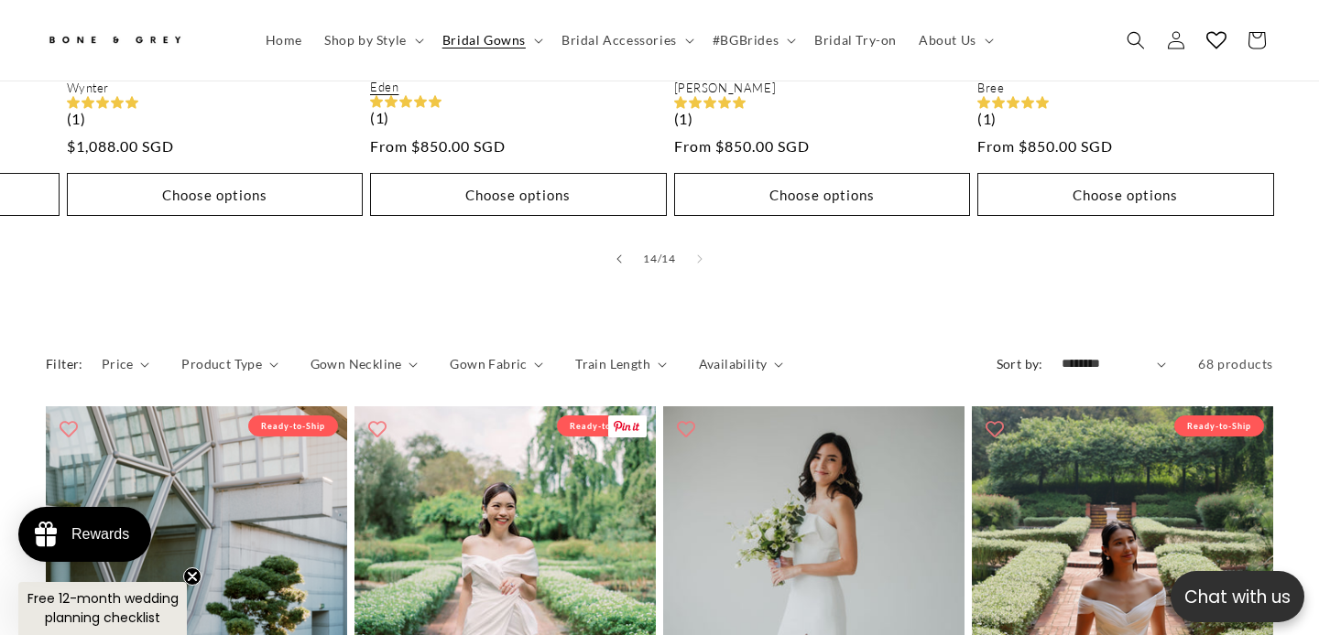
scroll to position [929, 0]
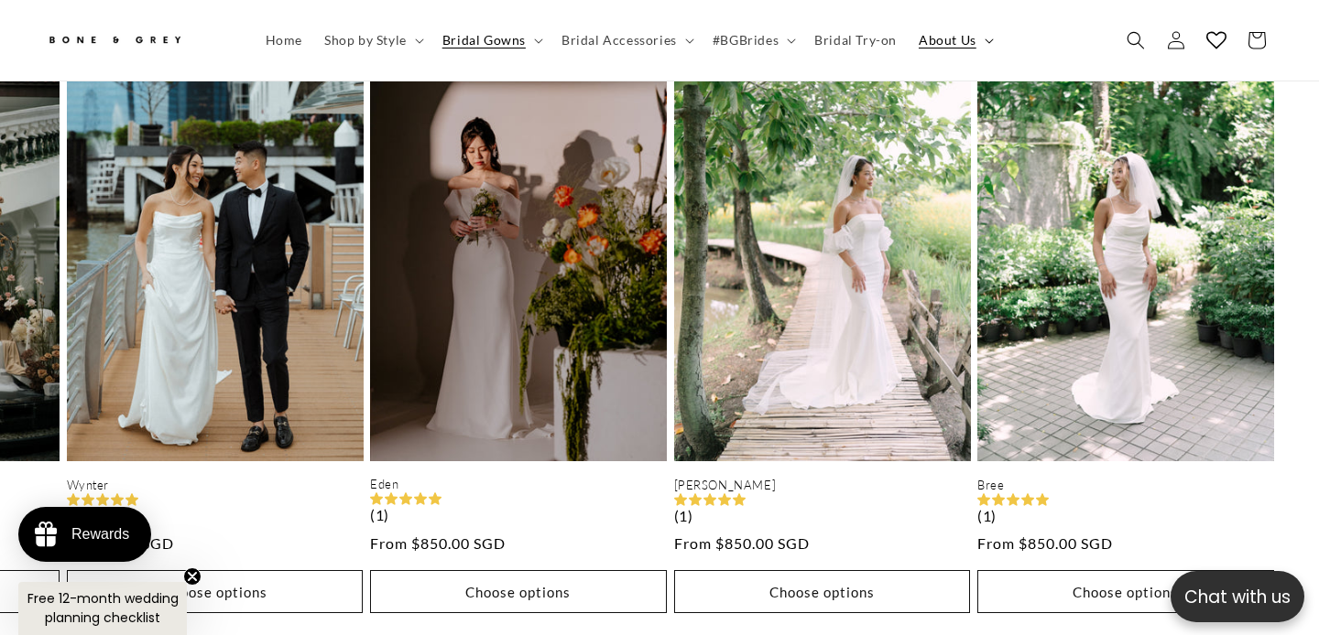
click at [938, 32] on span "About Us" at bounding box center [947, 40] width 58 height 16
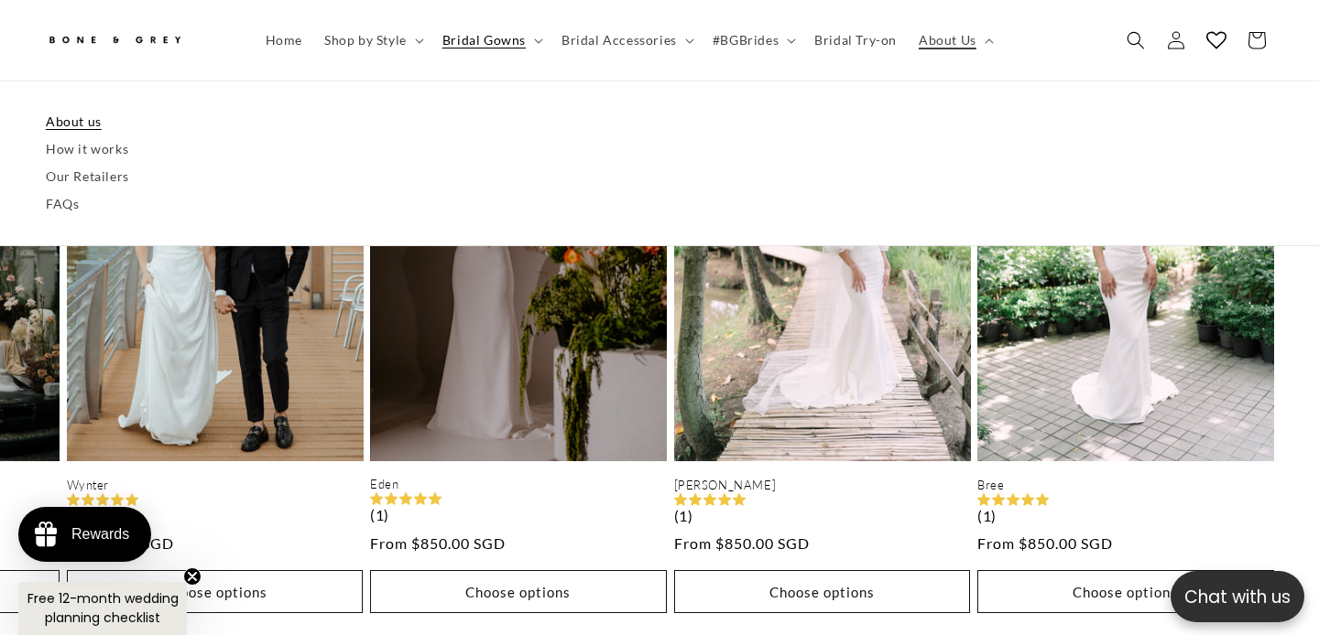
click at [87, 129] on link "About us" at bounding box center [659, 121] width 1227 height 27
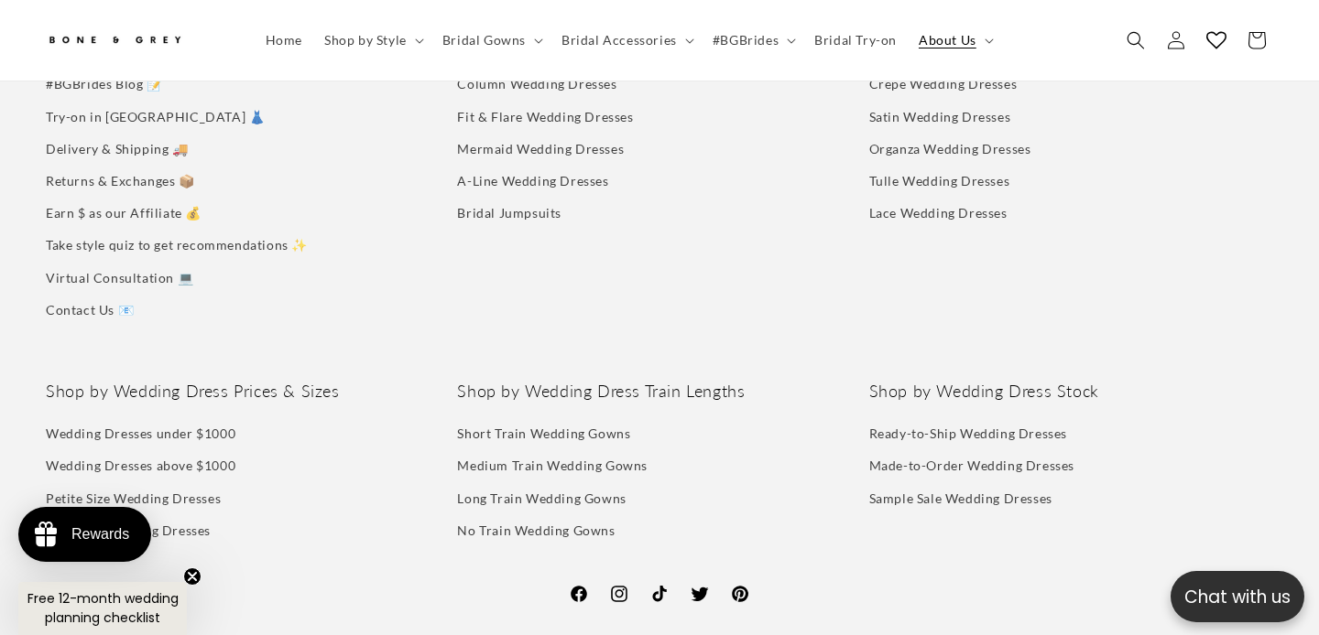
scroll to position [4661, 0]
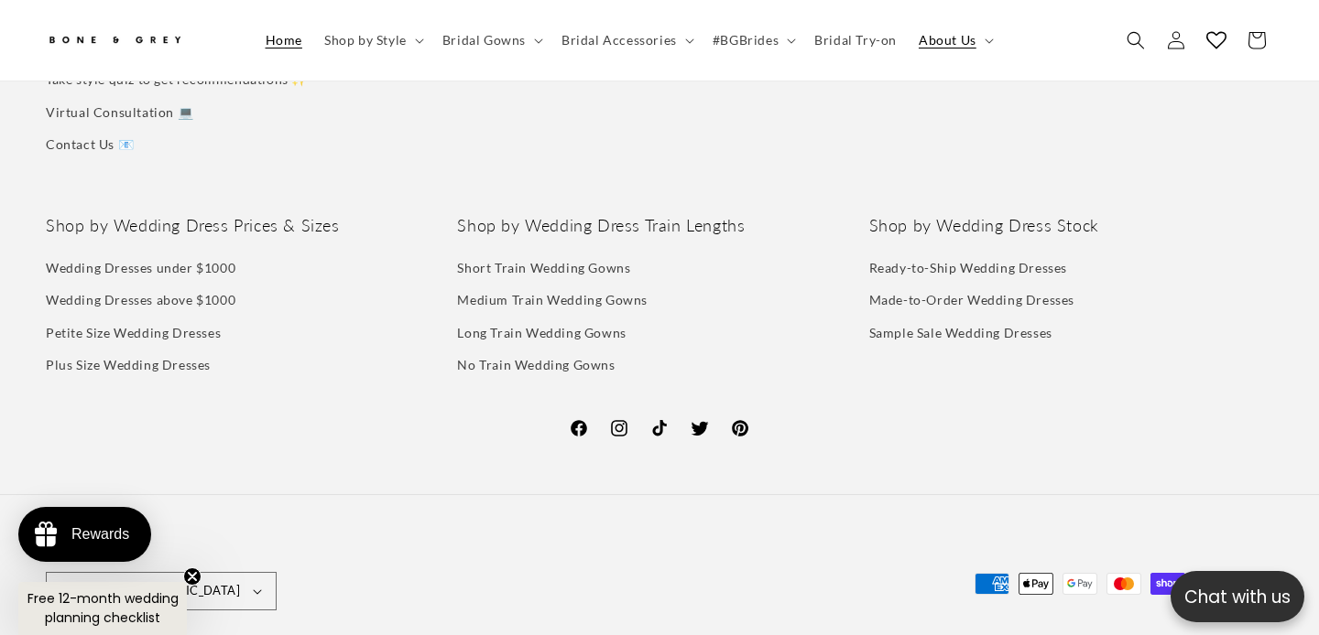
click at [290, 54] on link "Home" at bounding box center [284, 40] width 59 height 38
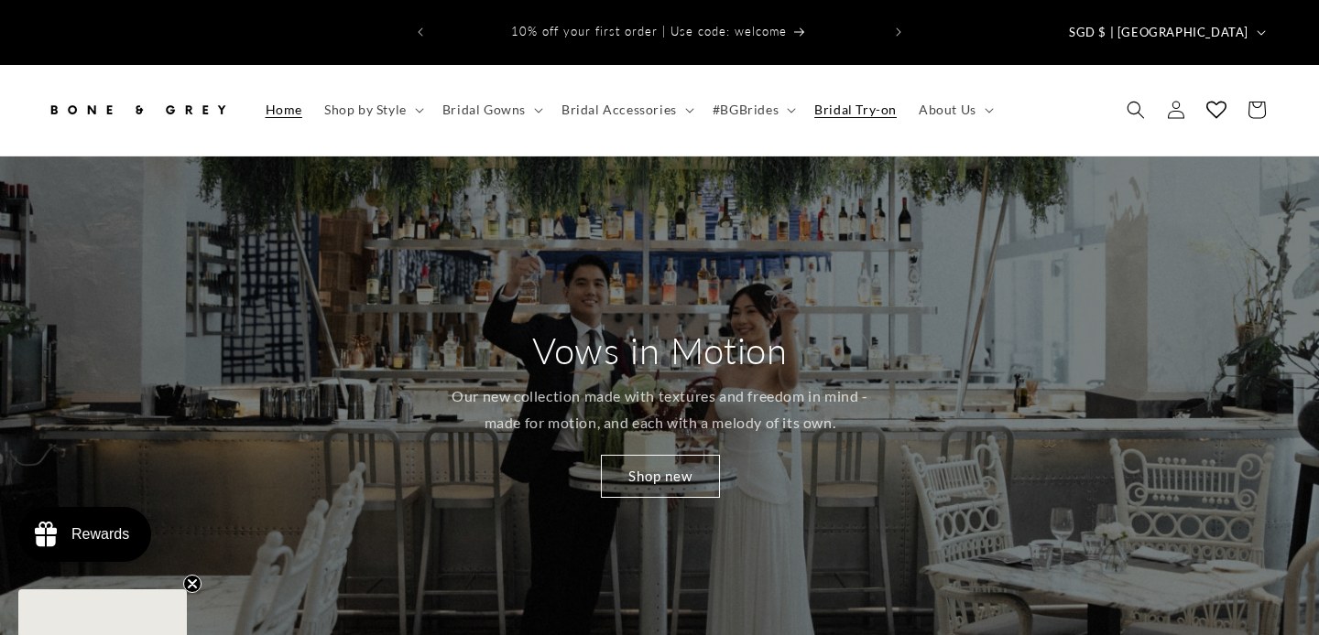
click at [831, 92] on link "Bridal Try-on" at bounding box center [855, 110] width 104 height 38
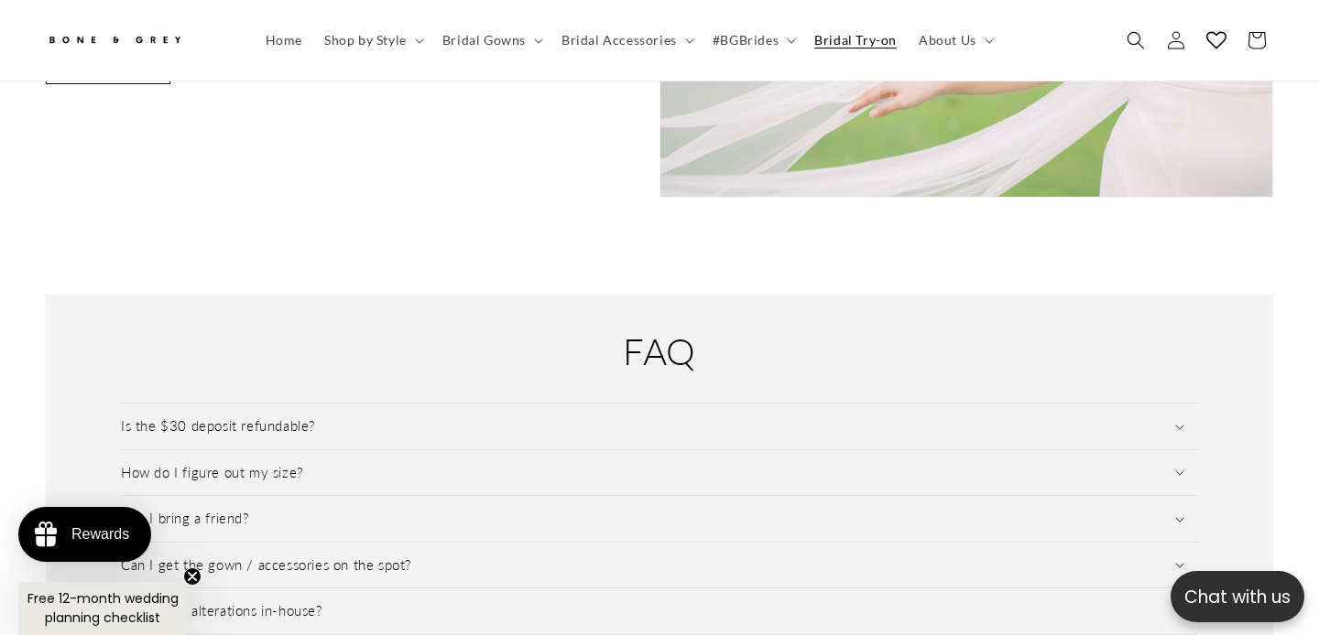
scroll to position [2326, 0]
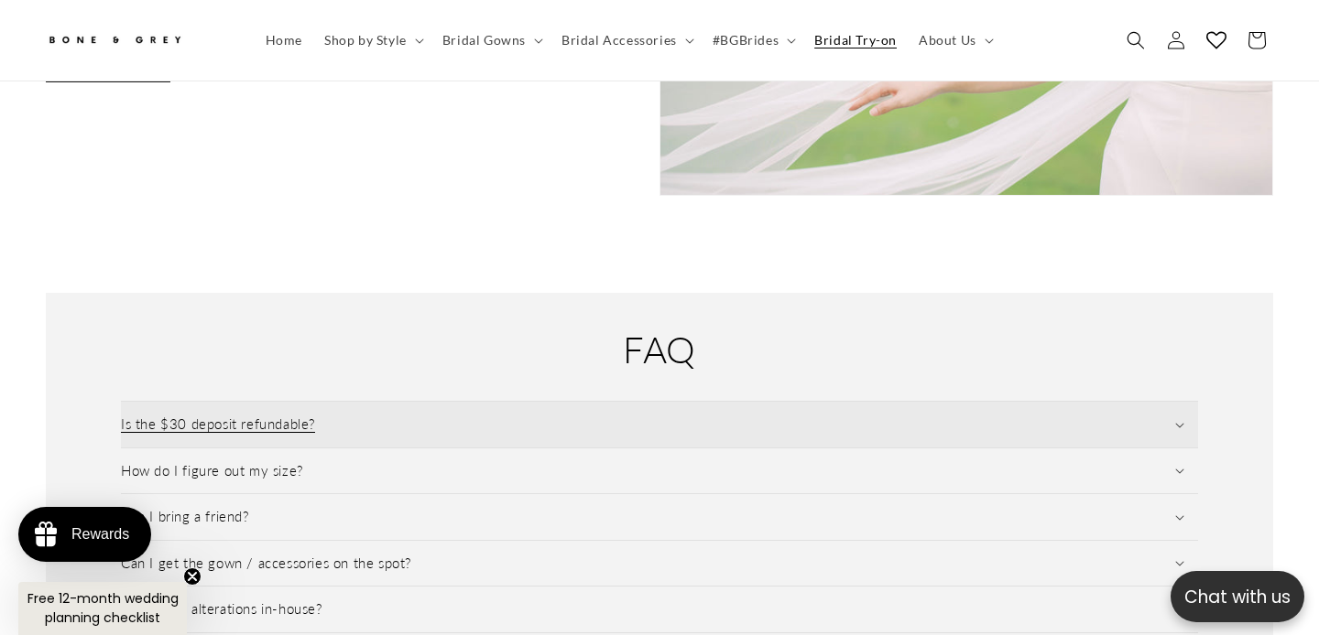
click at [475, 402] on summary "Is the $30 deposit refundable?" at bounding box center [659, 425] width 1077 height 46
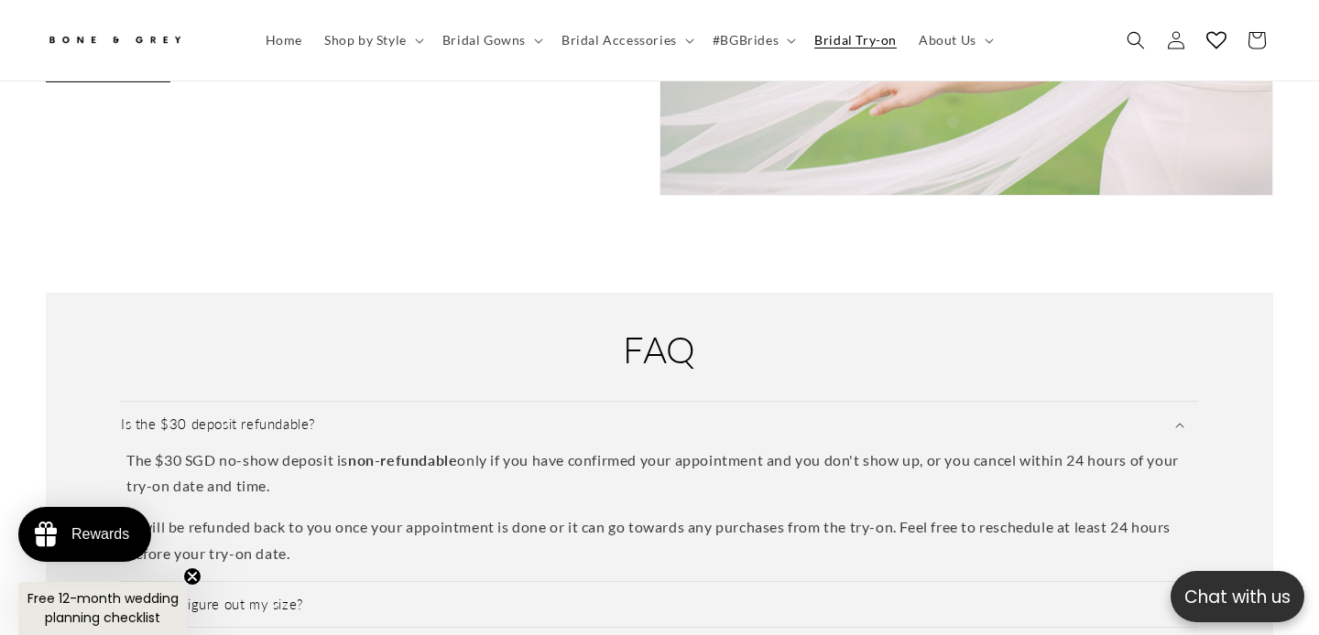
scroll to position [2436, 0]
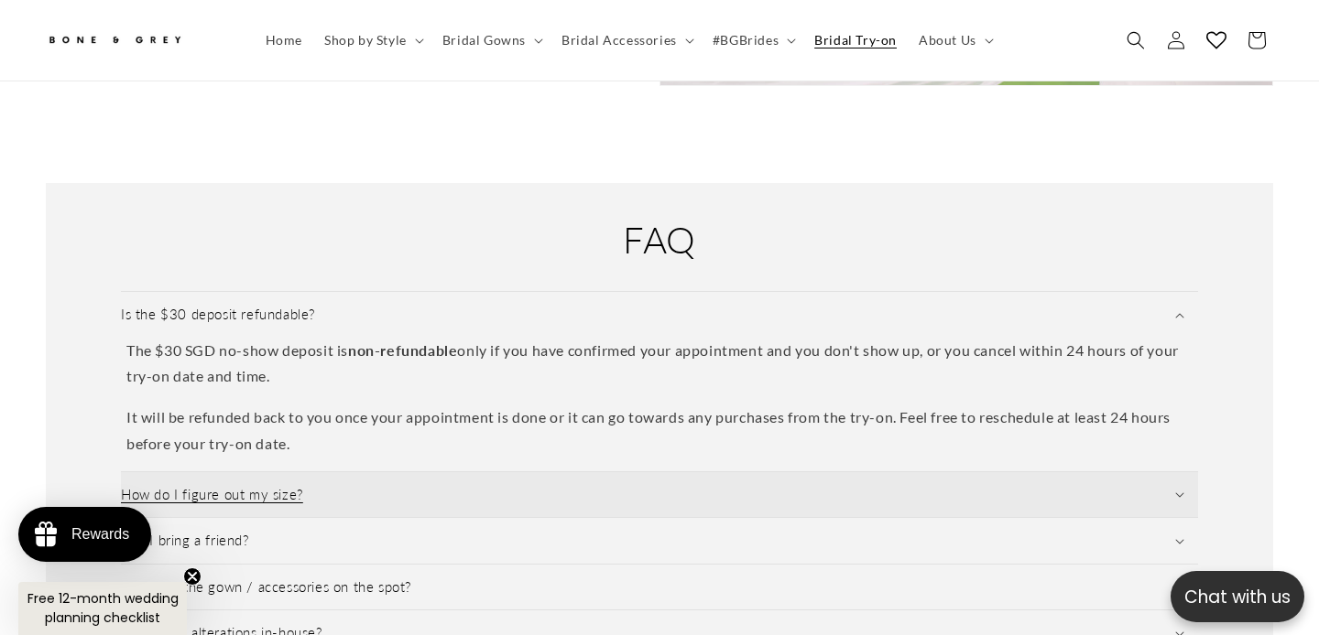
click at [399, 479] on summary "How do I figure out my size?" at bounding box center [659, 495] width 1077 height 46
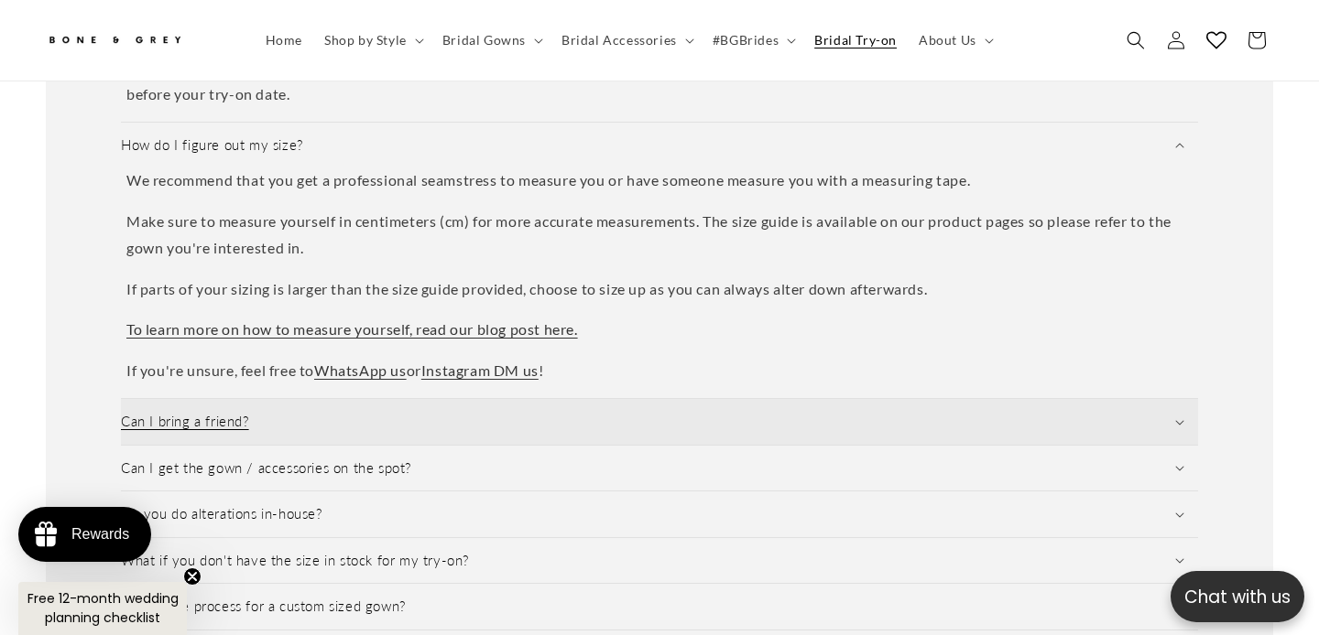
scroll to position [0, 445]
click at [392, 402] on summary "Can I bring a friend?" at bounding box center [659, 422] width 1077 height 46
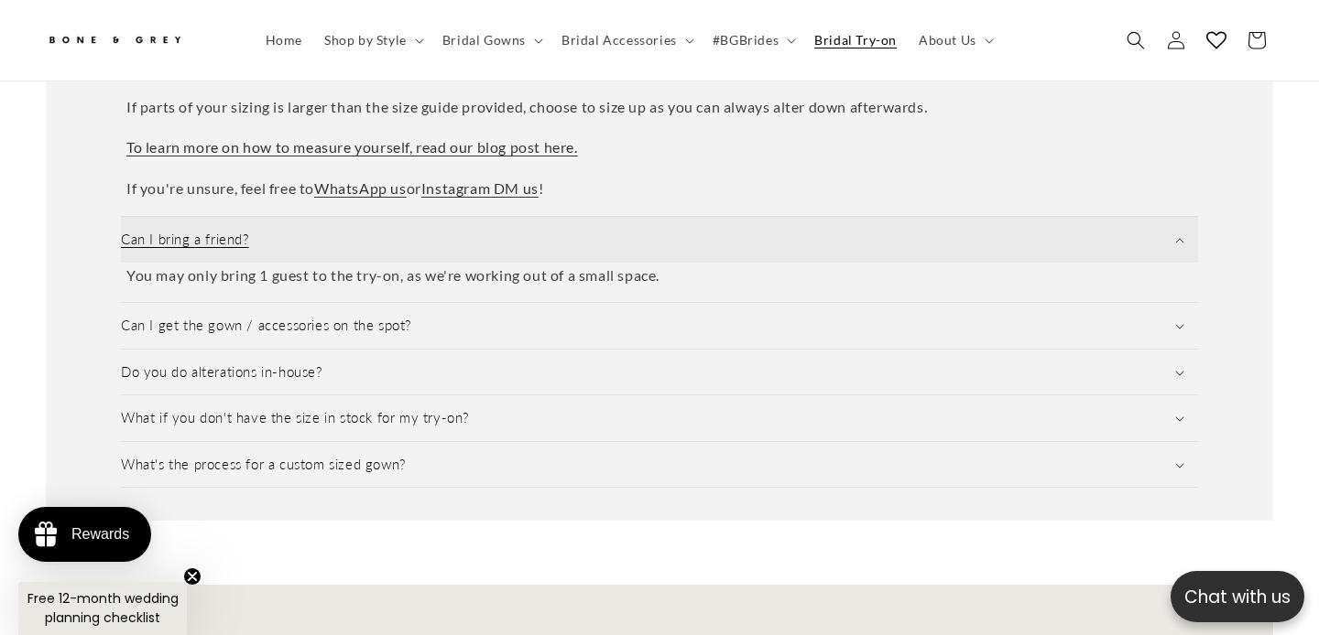
scroll to position [2974, 0]
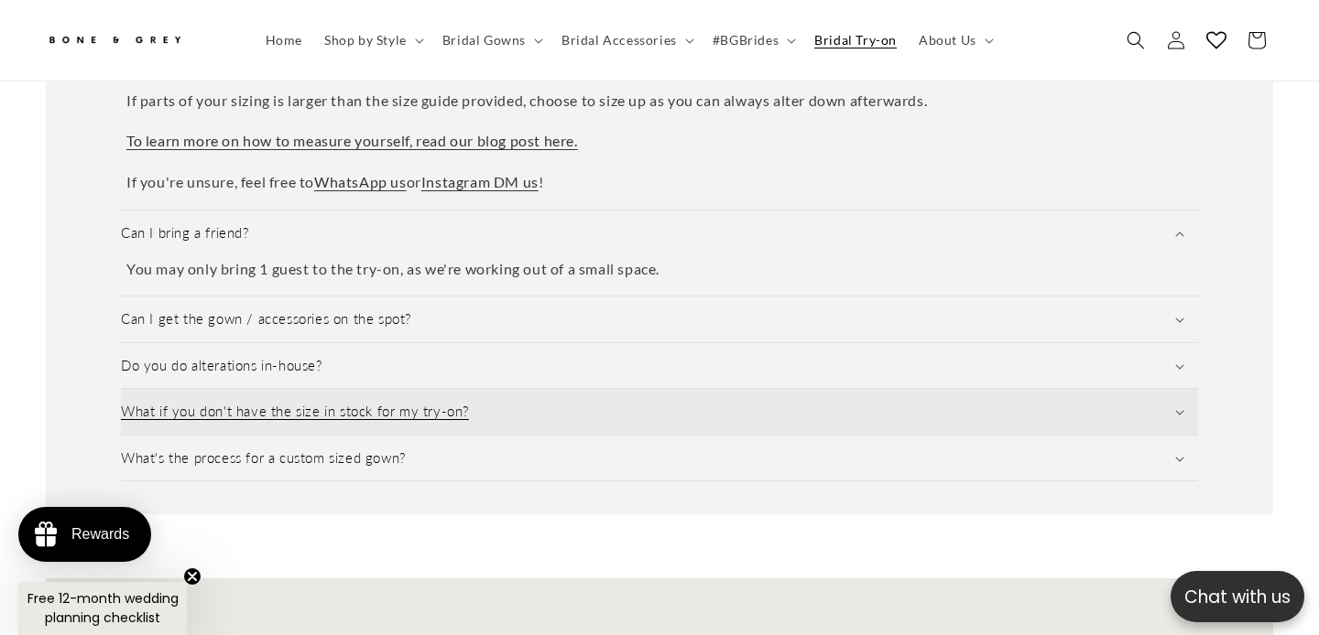
click at [389, 403] on h3 "What if you don't have the size in stock for my try-on?" at bounding box center [295, 412] width 348 height 18
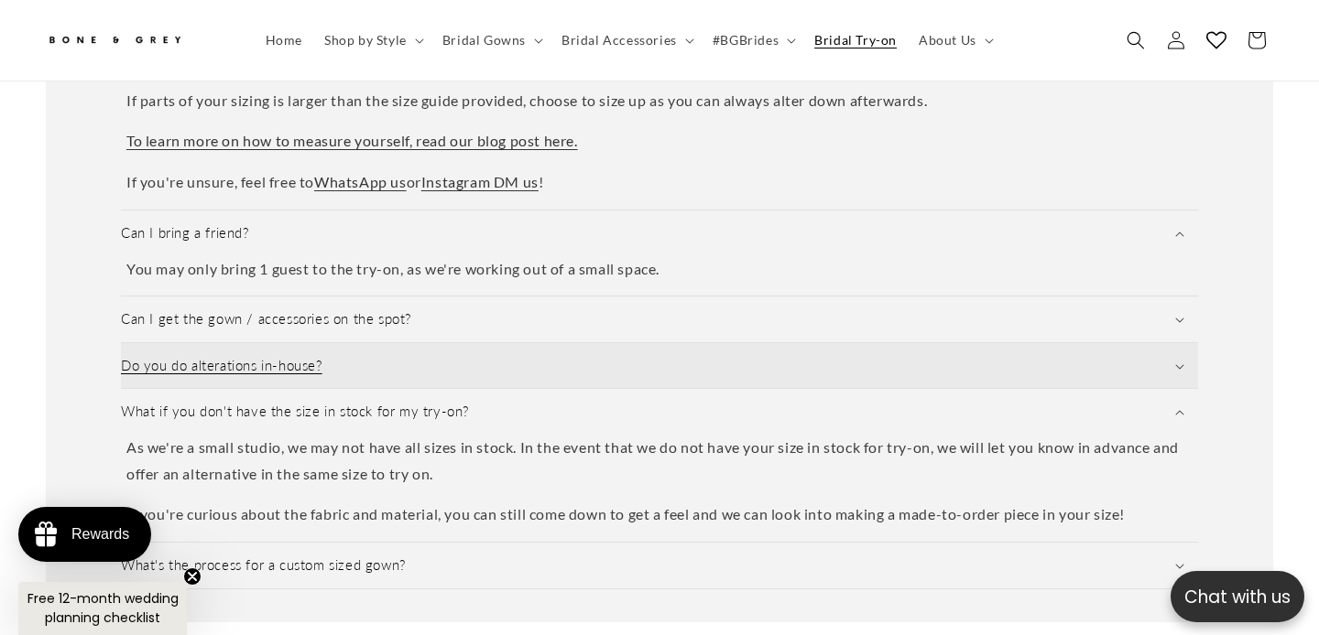
scroll to position [0, 0]
click at [367, 363] on summary "Do you do alterations in-house?" at bounding box center [659, 366] width 1077 height 46
